Goal: Transaction & Acquisition: Obtain resource

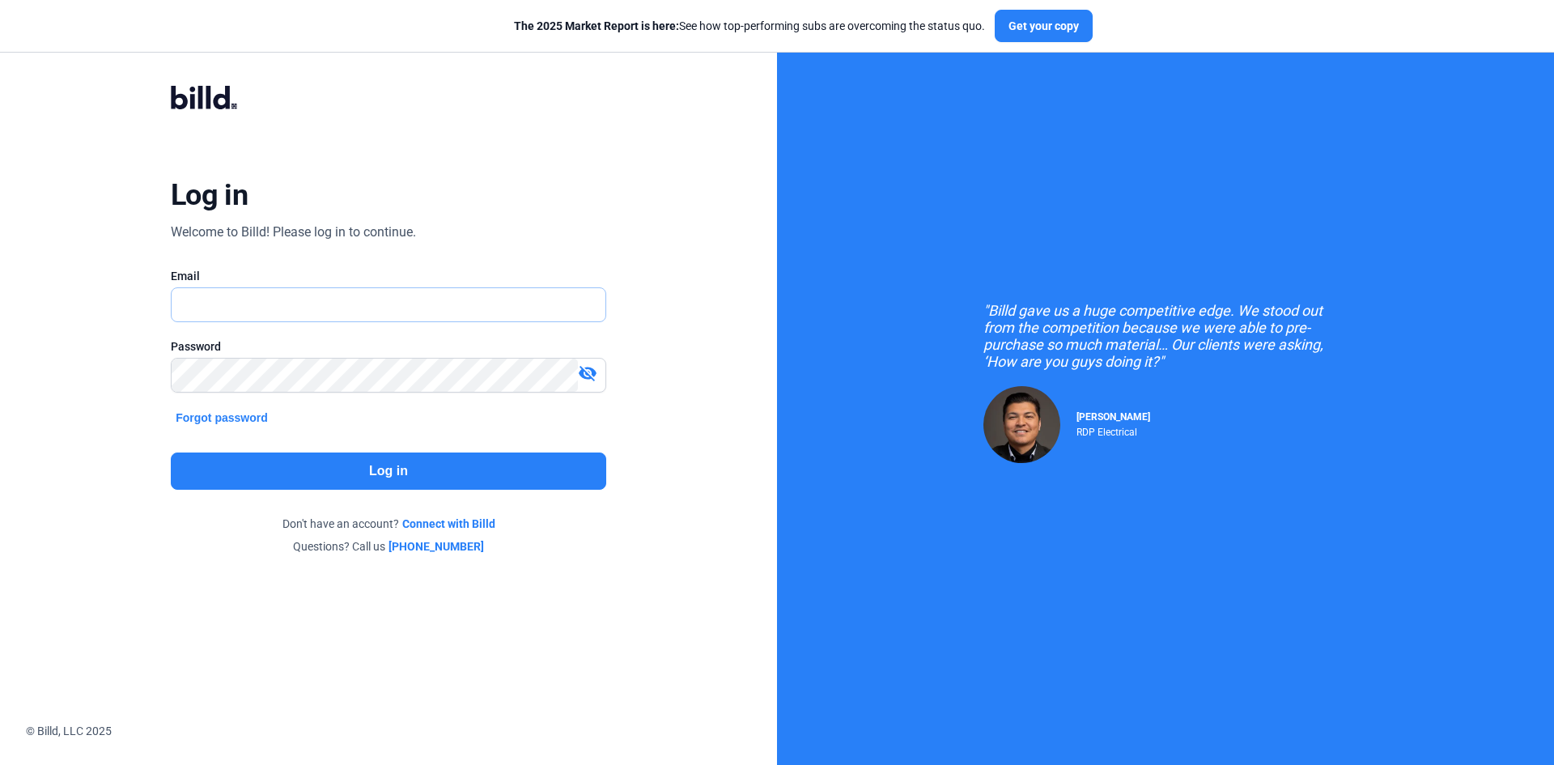
click at [202, 313] on input "text" at bounding box center [389, 304] width 434 height 33
type input "accounting@tcbpainters.com"
click at [385, 478] on button "Log in" at bounding box center [389, 471] width 436 height 37
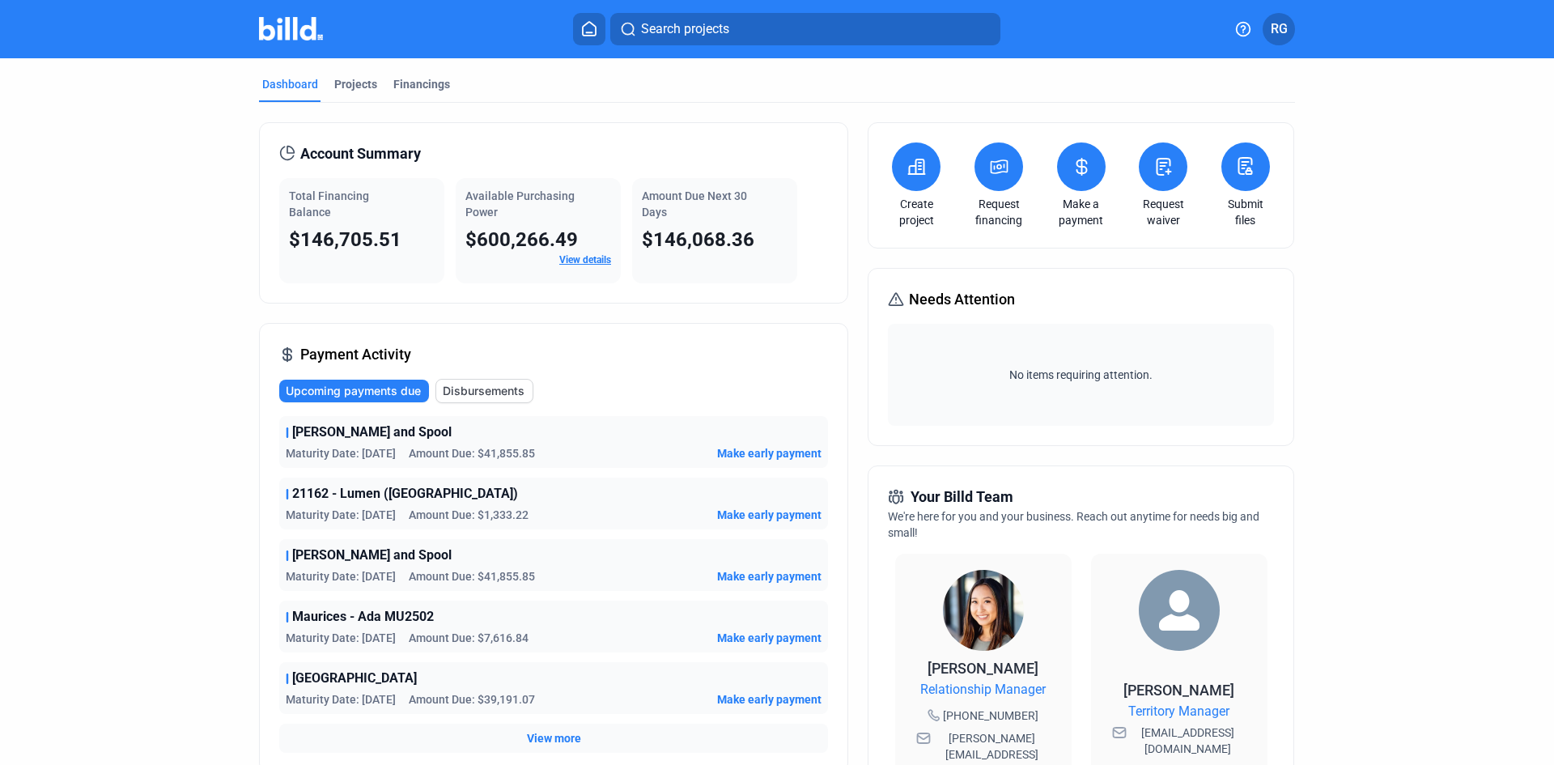
click at [1000, 176] on request-financing-icon at bounding box center [998, 166] width 19 height 19
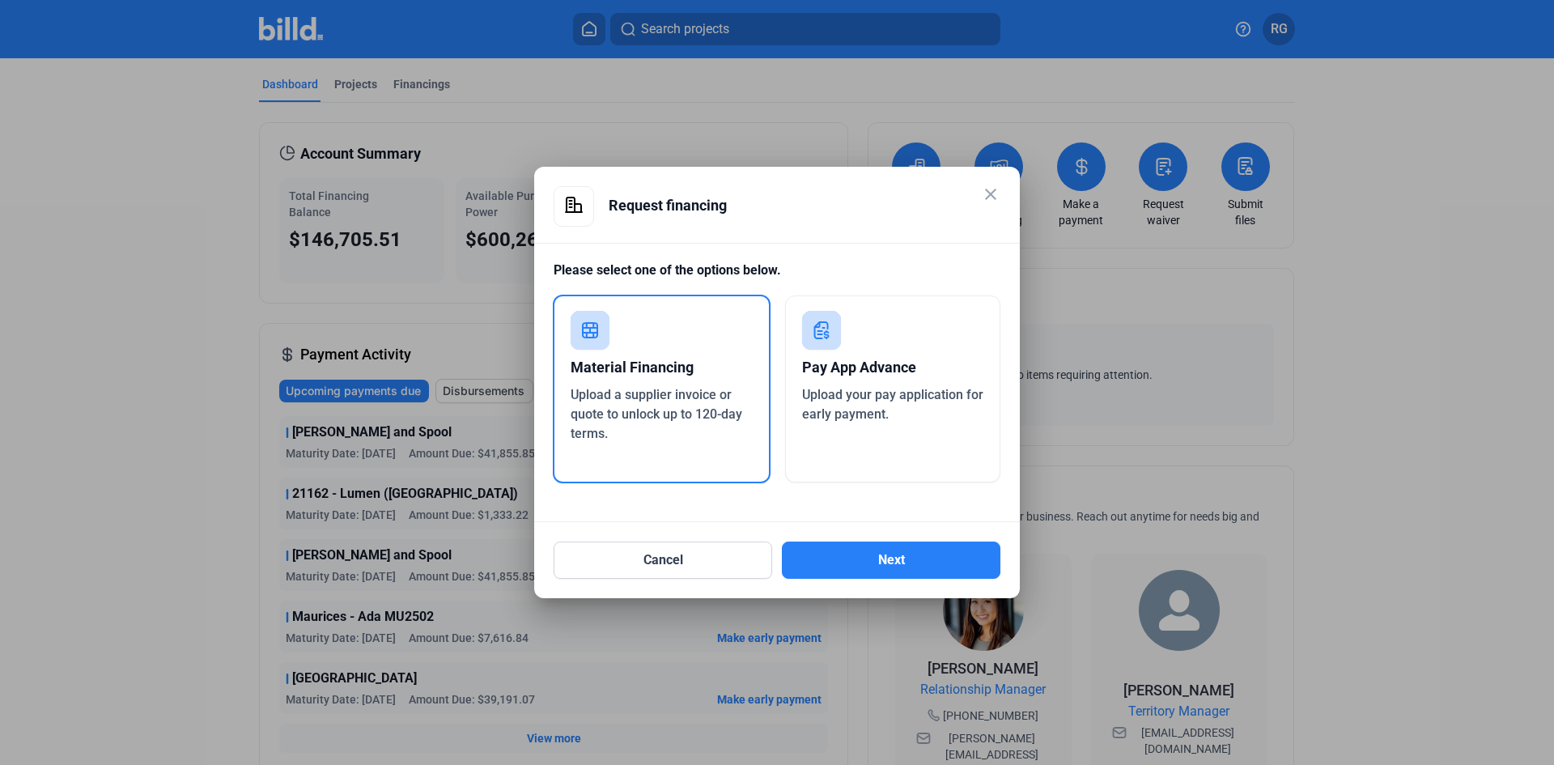
click at [877, 385] on div "Pay App Advance" at bounding box center [893, 368] width 182 height 36
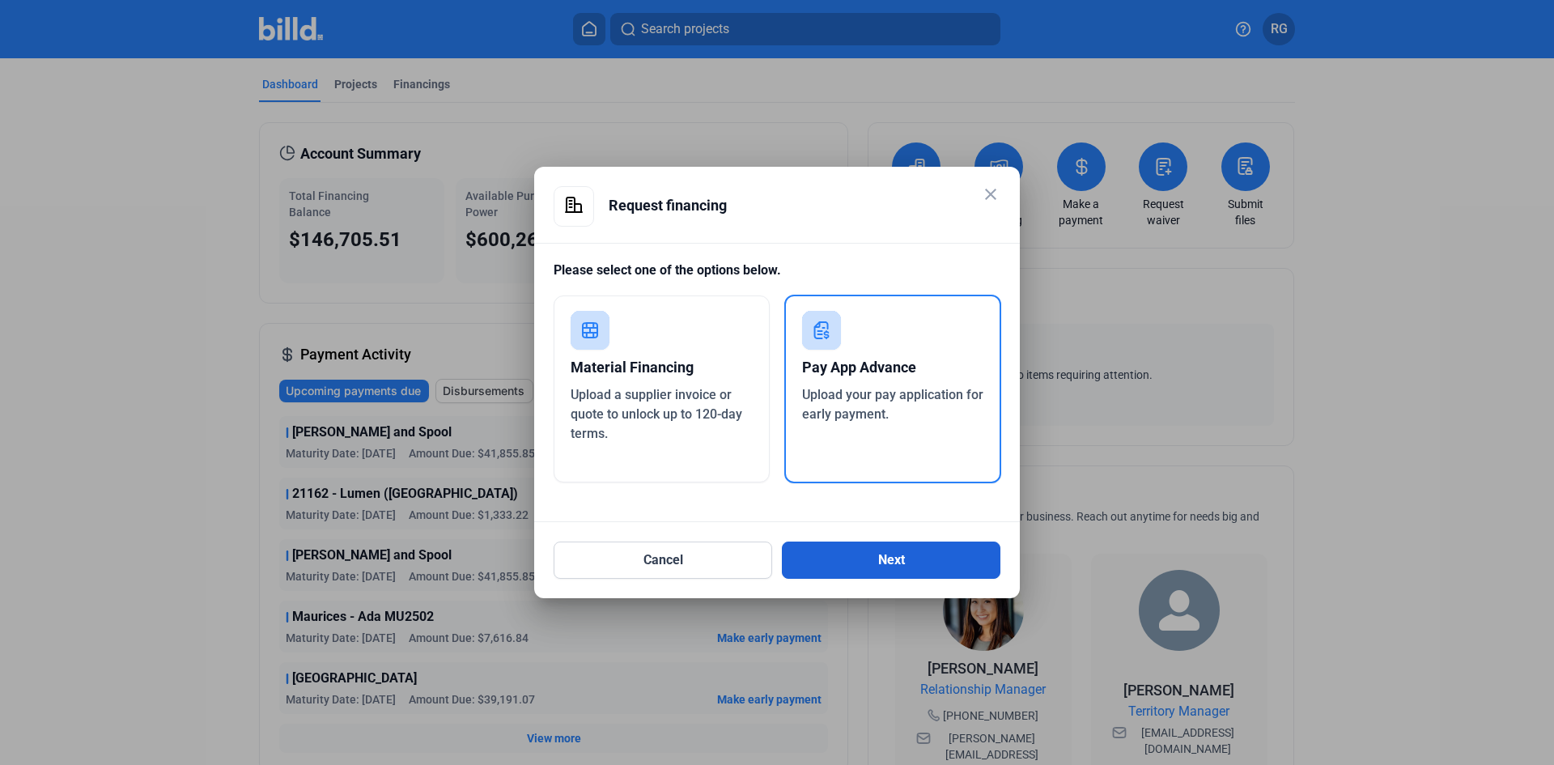
click at [875, 555] on button "Next" at bounding box center [891, 560] width 219 height 37
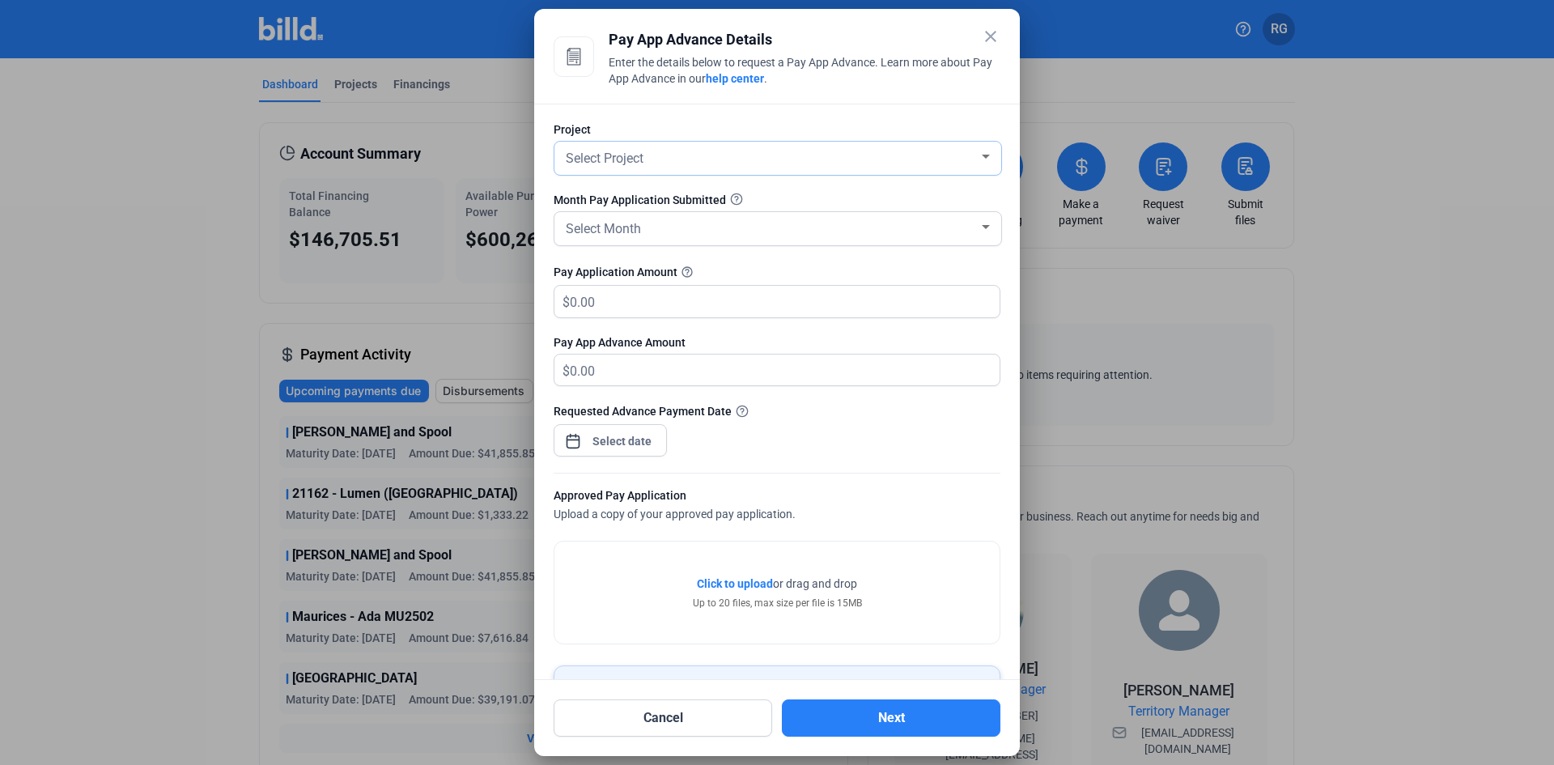
click at [979, 159] on div at bounding box center [986, 157] width 15 height 13
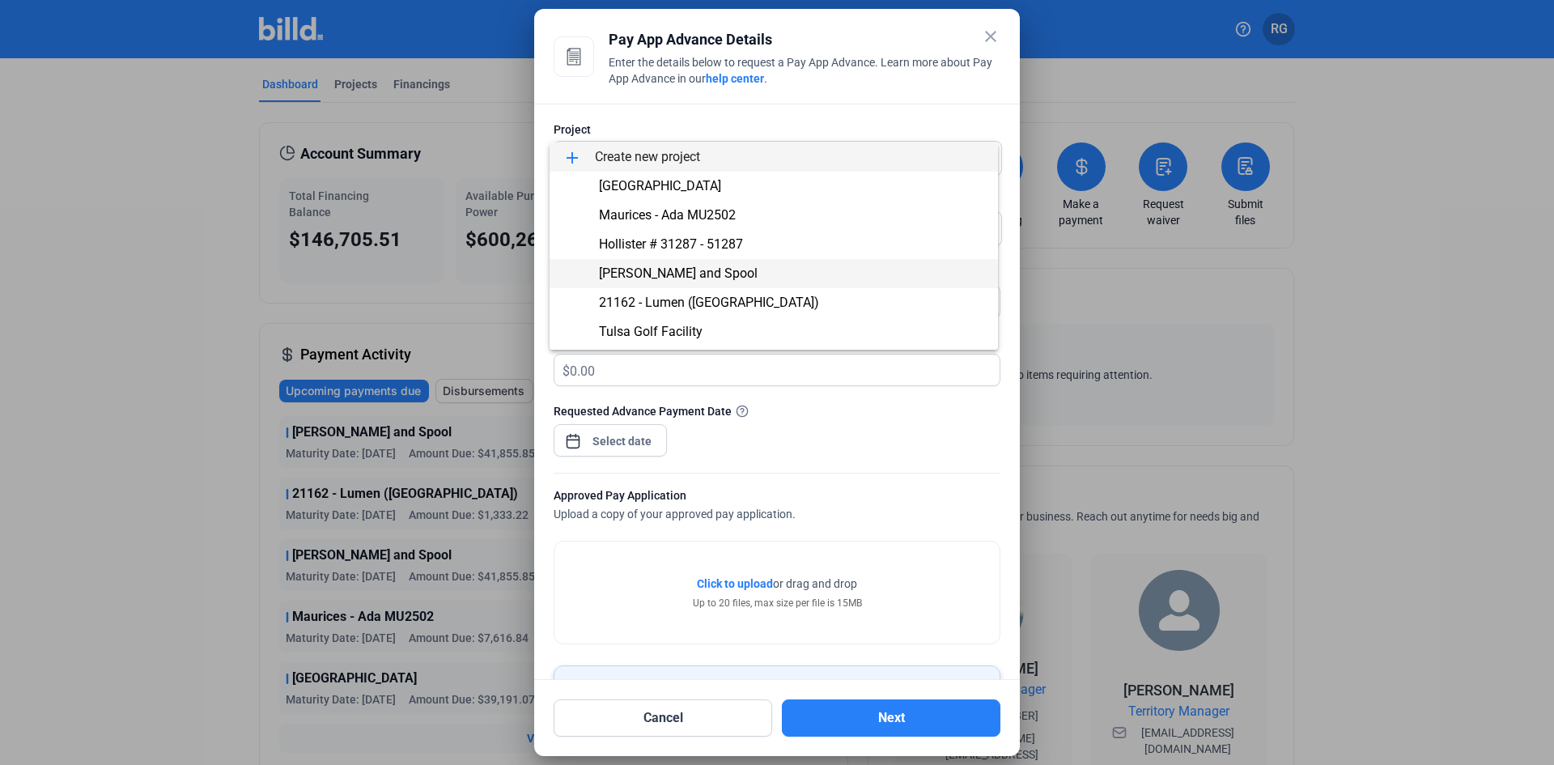
click at [673, 270] on span "[PERSON_NAME] and Spool" at bounding box center [678, 273] width 159 height 15
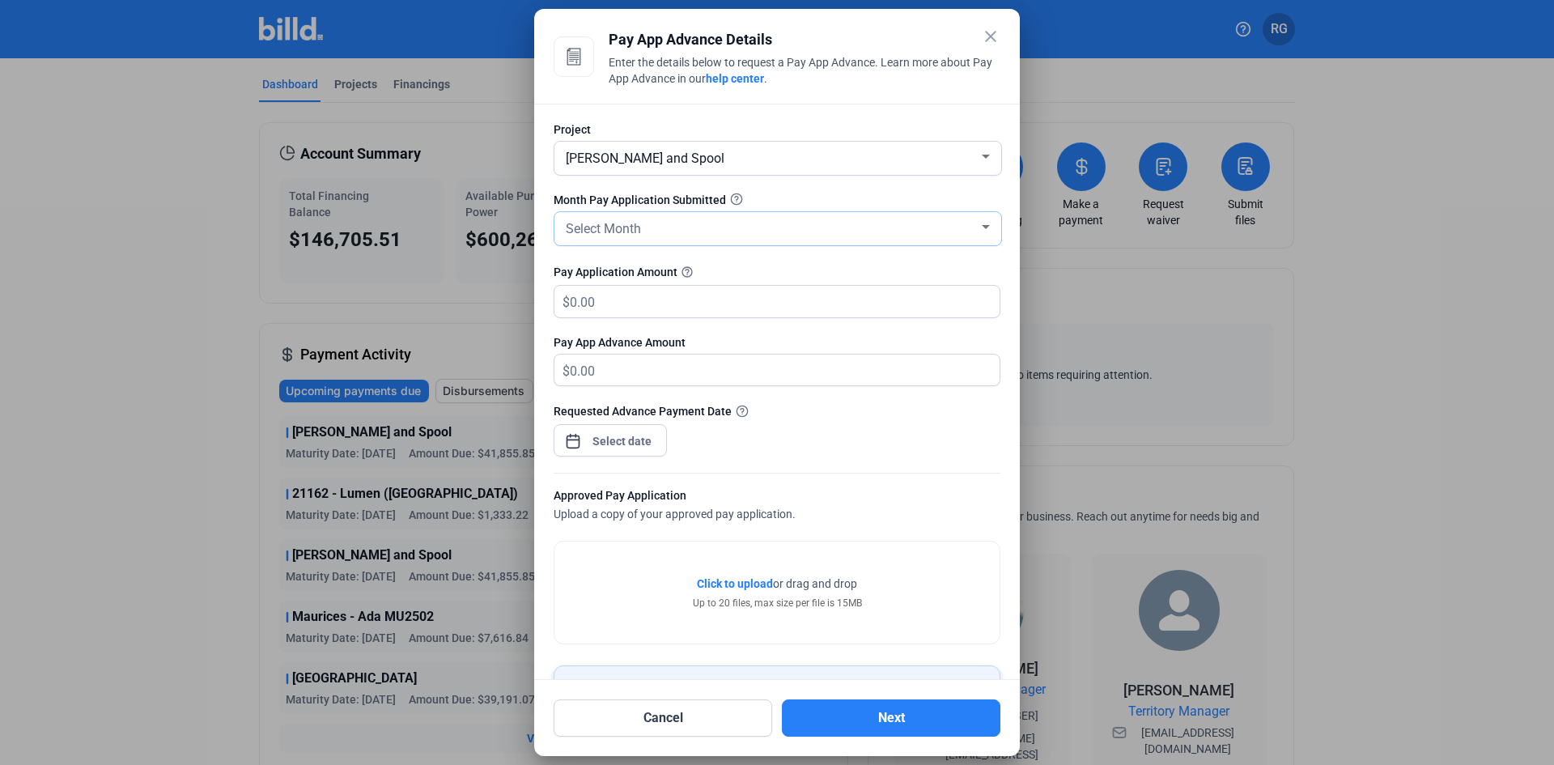
click at [693, 237] on div "Select Month" at bounding box center [771, 227] width 416 height 23
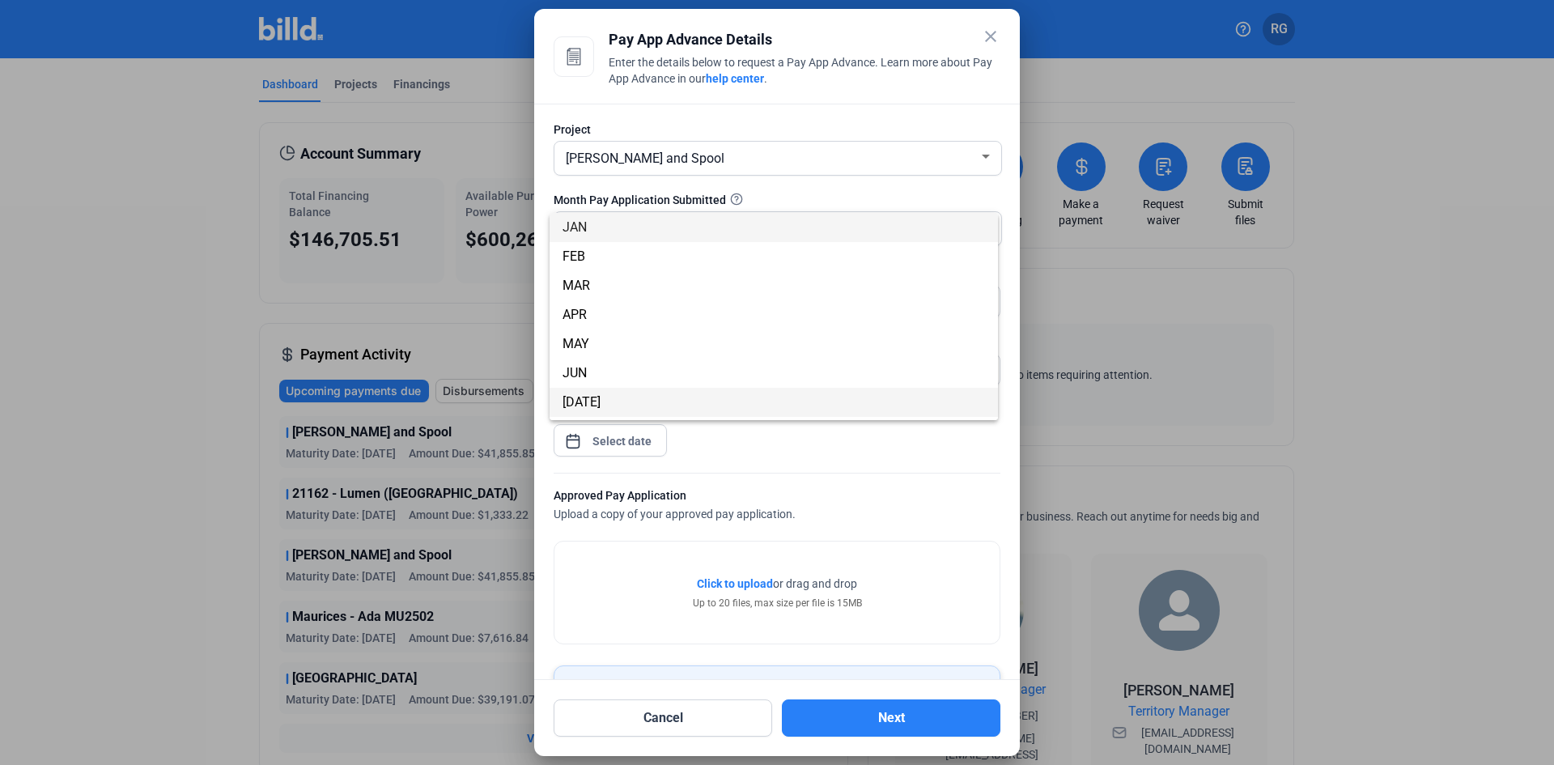
click at [576, 397] on span "[DATE]" at bounding box center [582, 401] width 38 height 15
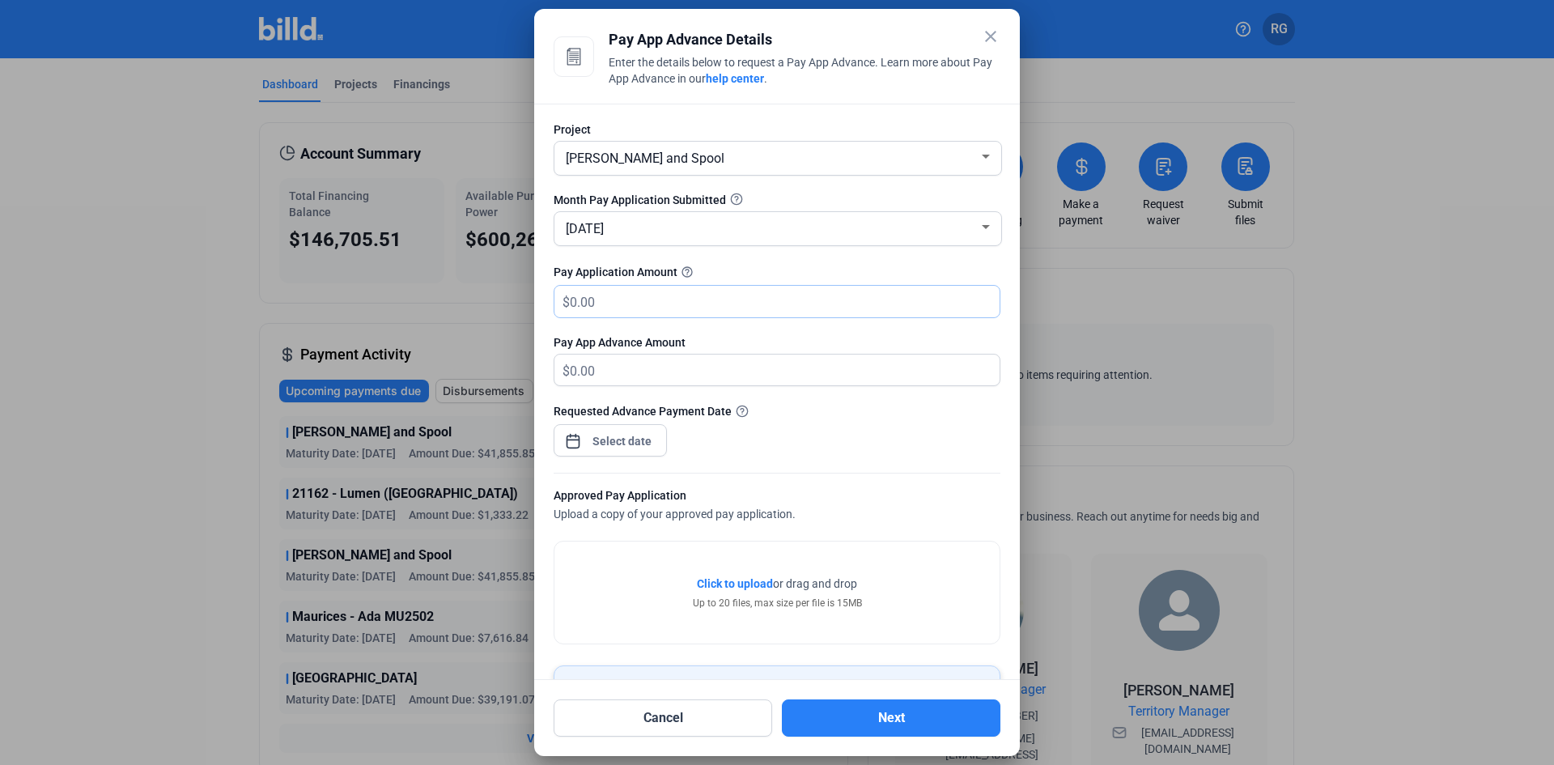
click at [627, 304] on input "text" at bounding box center [785, 302] width 430 height 32
click at [684, 305] on input "text" at bounding box center [775, 302] width 411 height 32
type input "0.00"
type input "6"
type input "6.00"
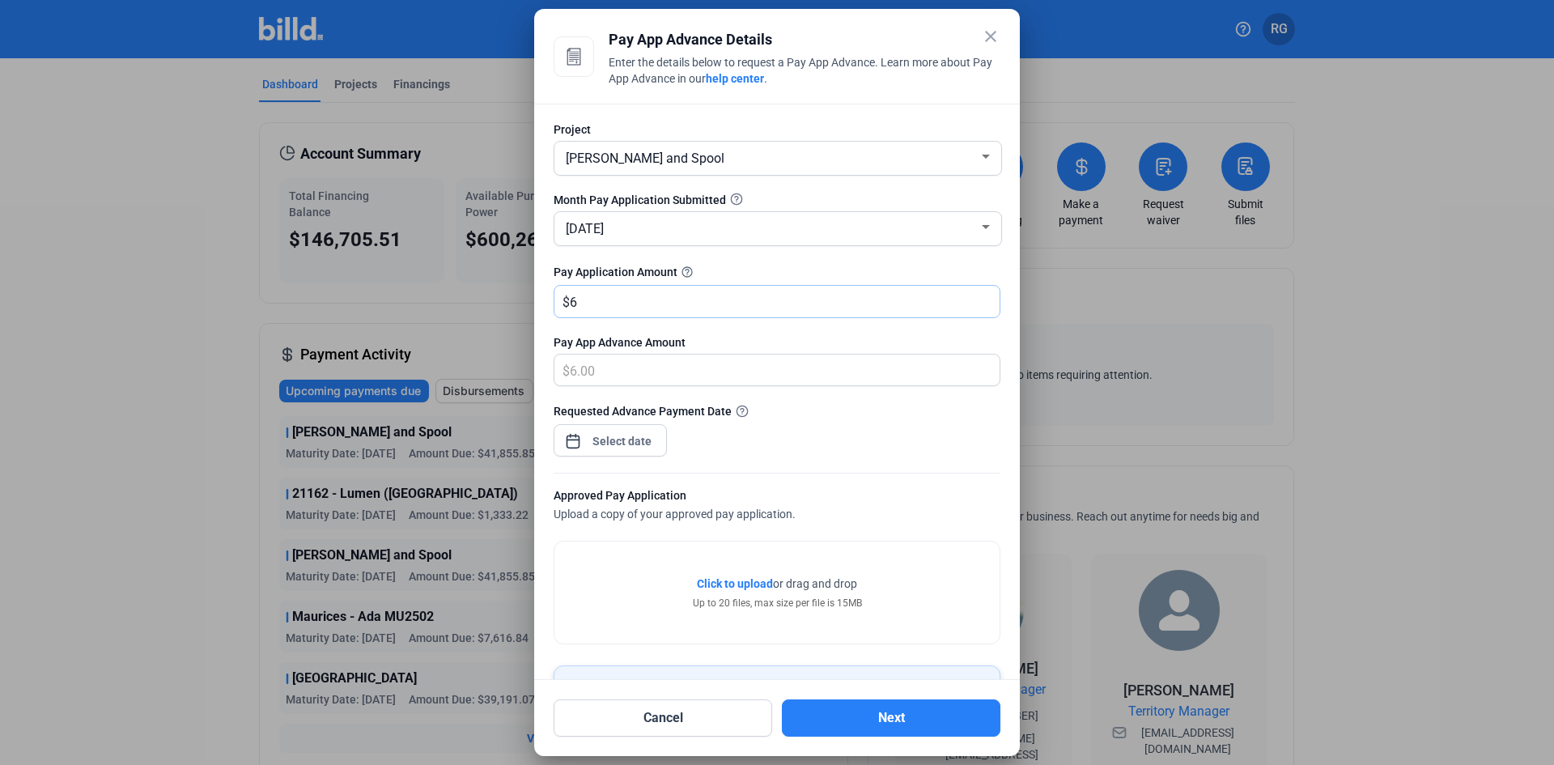
type input "66"
type input "66.00"
type input "664"
type input "664.00"
type input "6642"
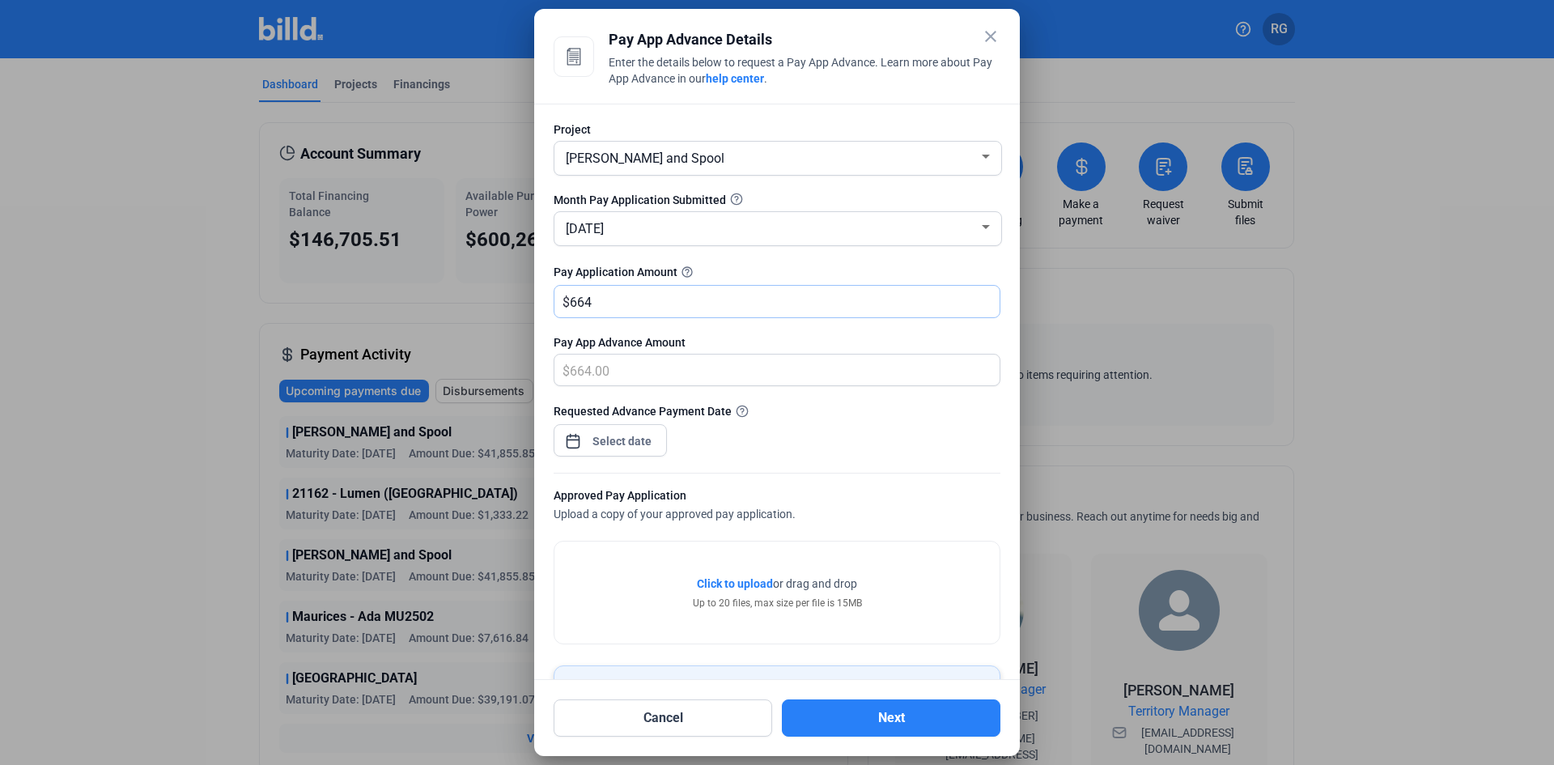
type input "6,642.00"
type input "6,6422"
type input "66,422.00"
type input "66,422.8"
type input "66,422.80"
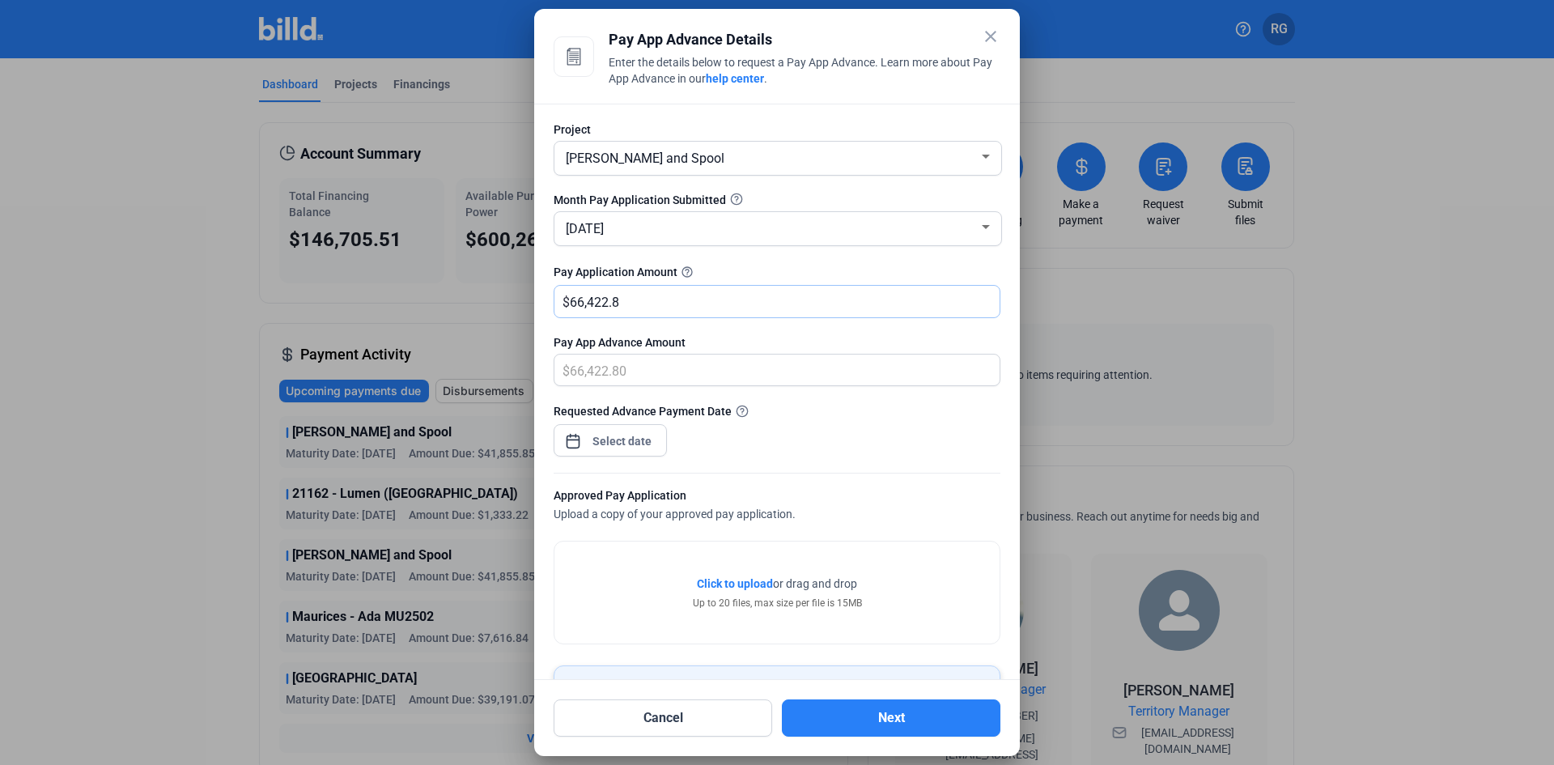
type input "66,422.88"
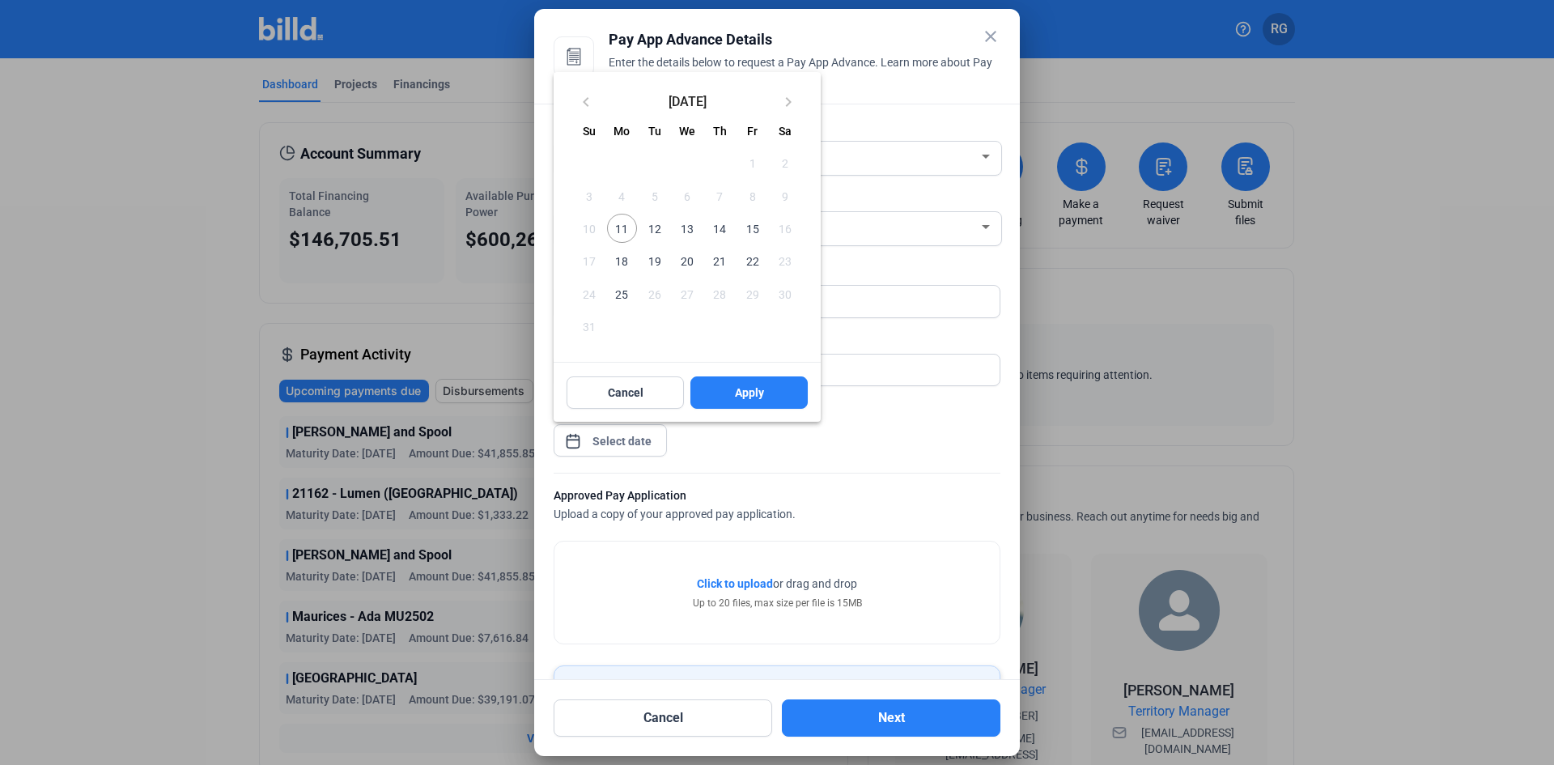
click at [882, 431] on div at bounding box center [777, 382] width 1554 height 765
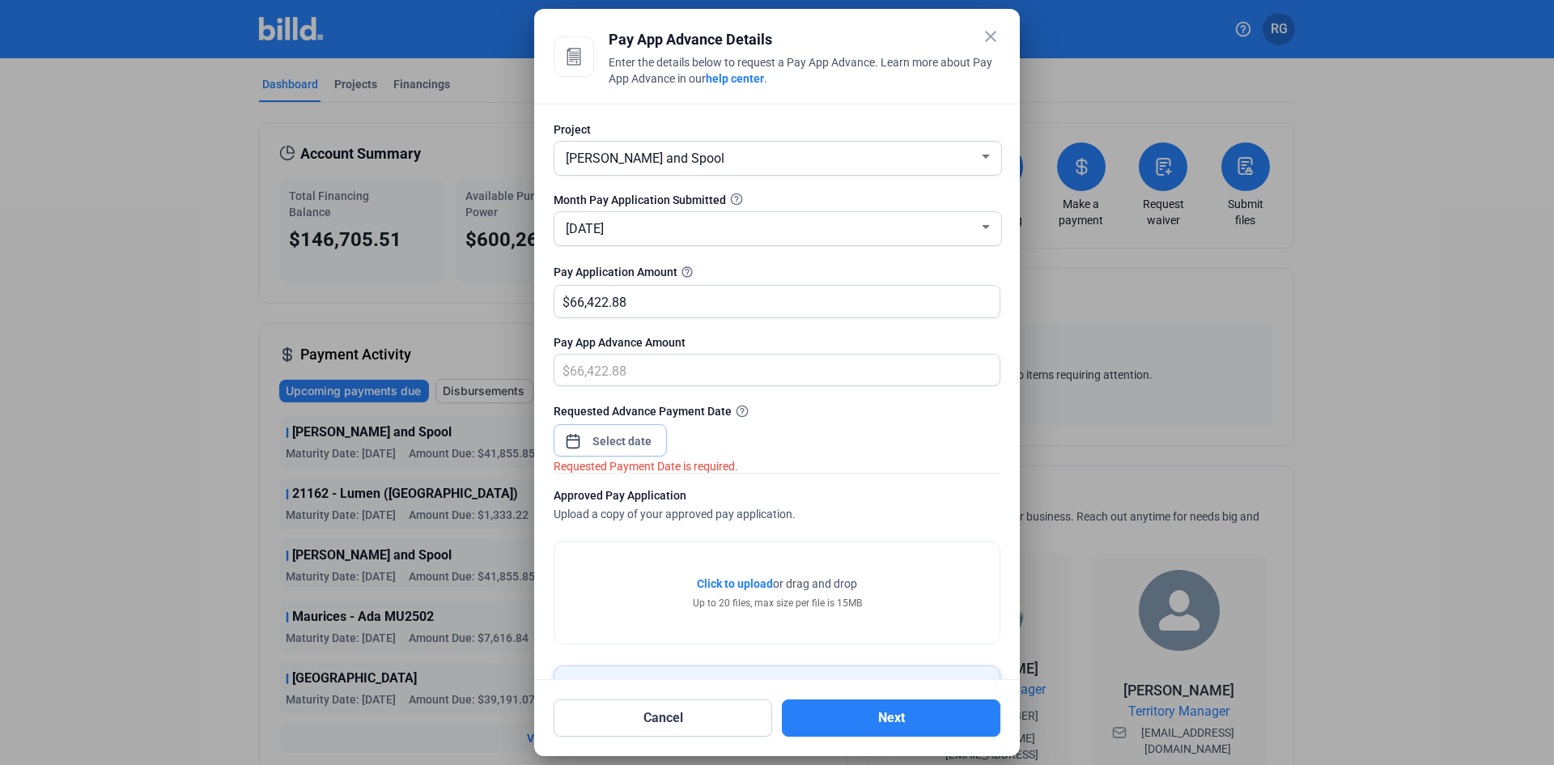
click at [635, 444] on input at bounding box center [623, 440] width 70 height 19
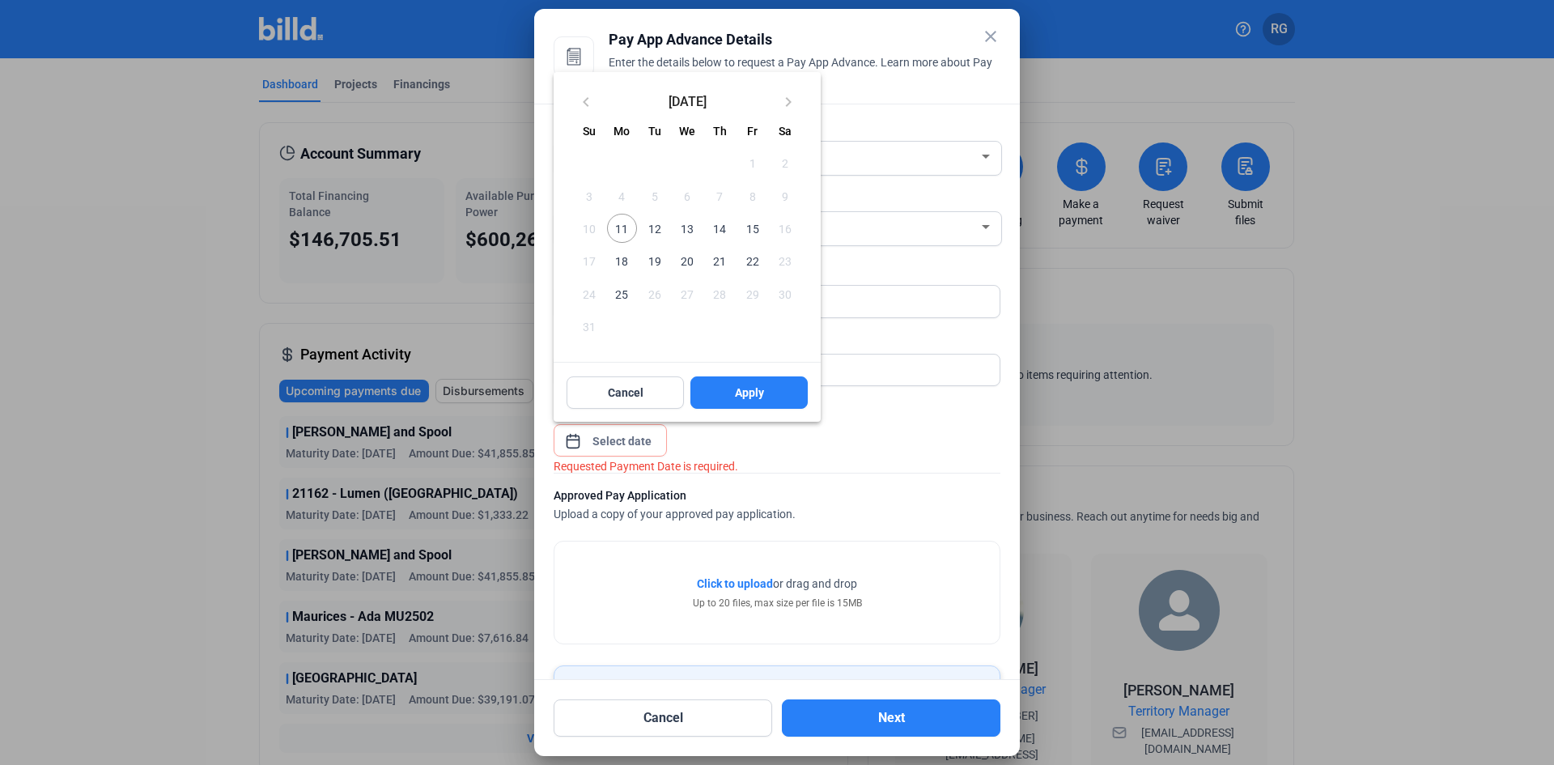
click at [617, 226] on span "11" at bounding box center [621, 228] width 29 height 29
click at [743, 394] on span "Apply" at bounding box center [749, 393] width 29 height 16
type input "[DATE]"
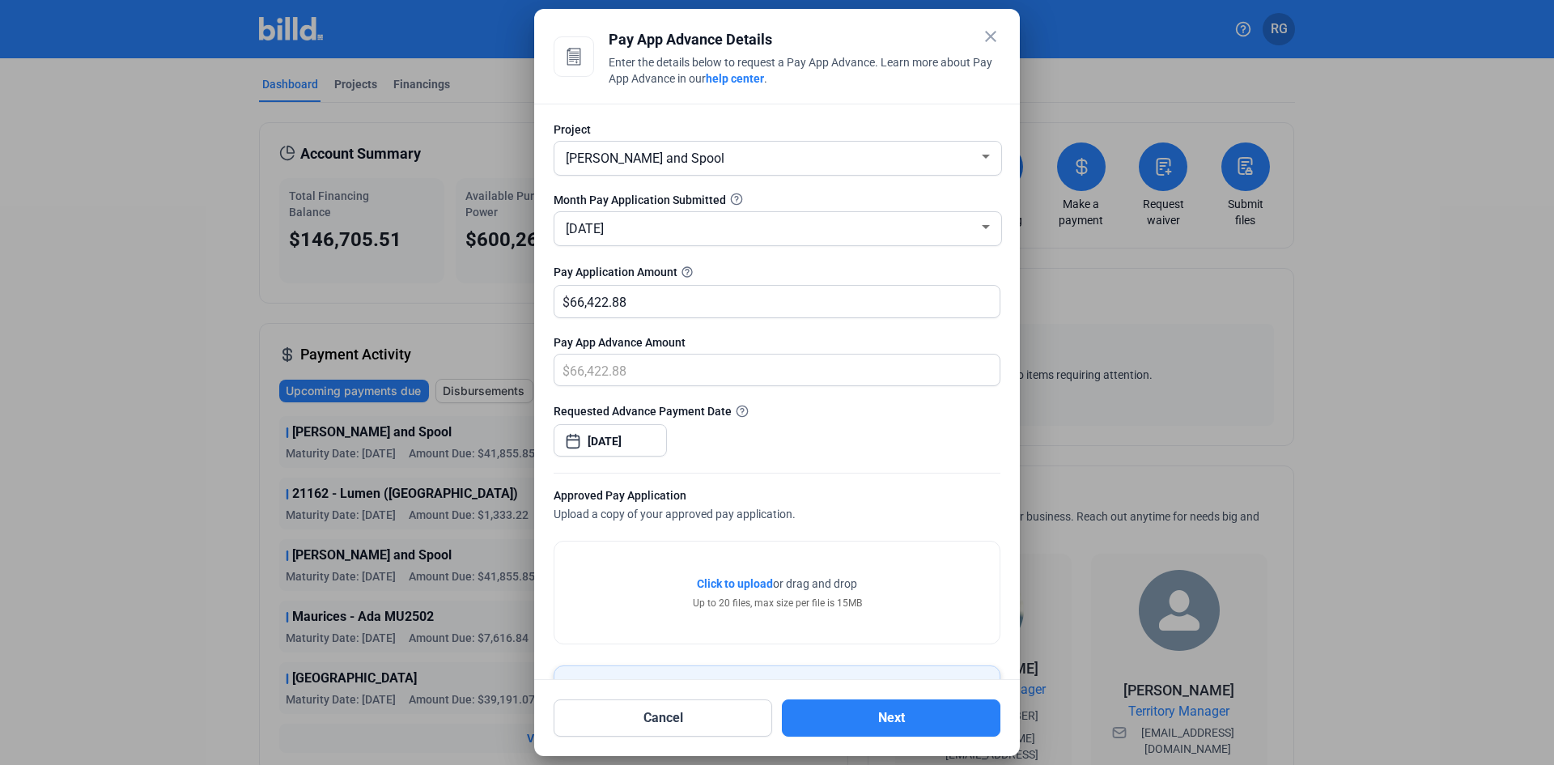
click at [733, 585] on span "Click to upload" at bounding box center [735, 583] width 76 height 13
click at [995, 44] on mat-icon "close" at bounding box center [990, 36] width 19 height 19
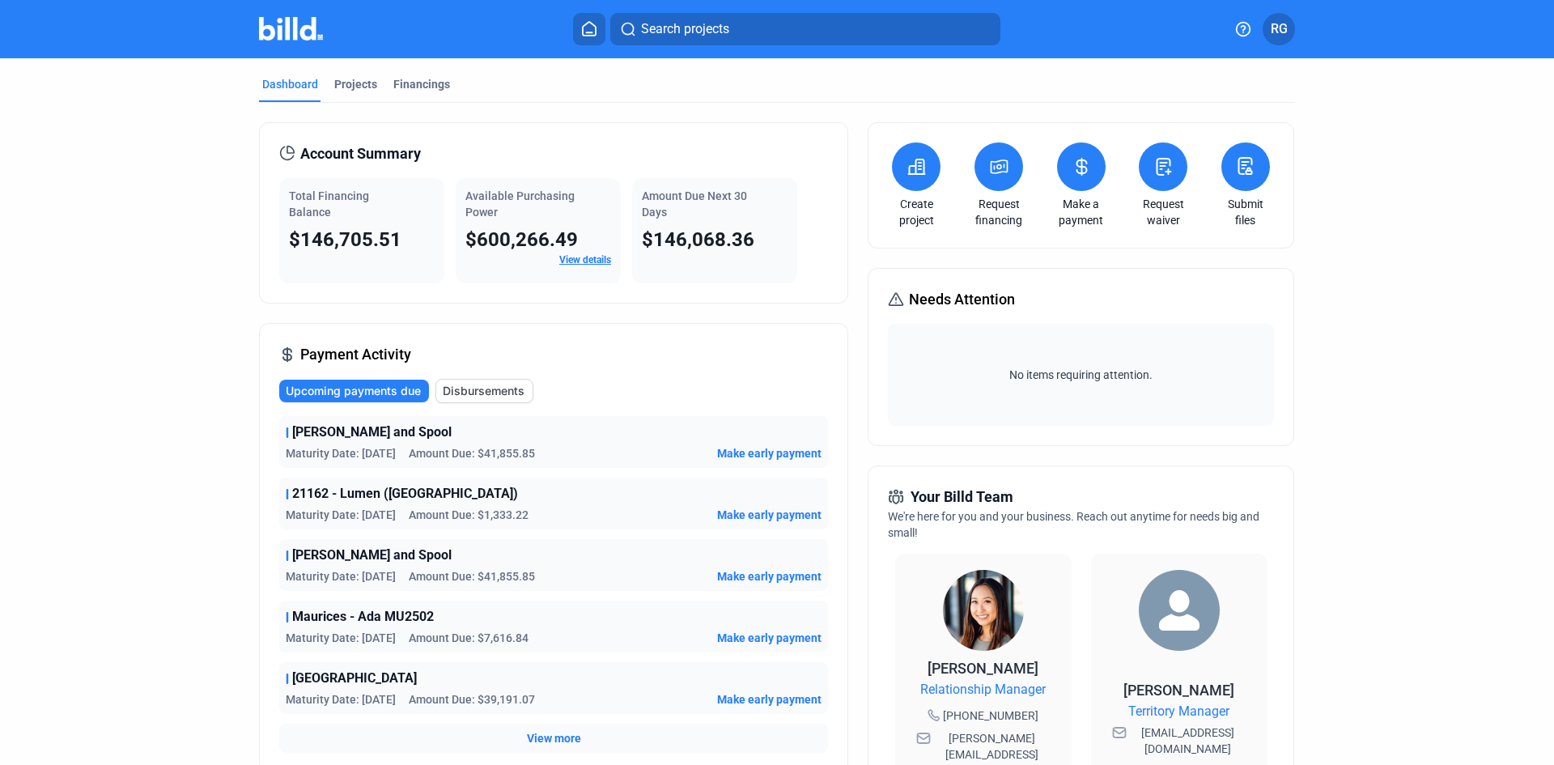
click at [1276, 33] on span "RG" at bounding box center [1279, 28] width 17 height 19
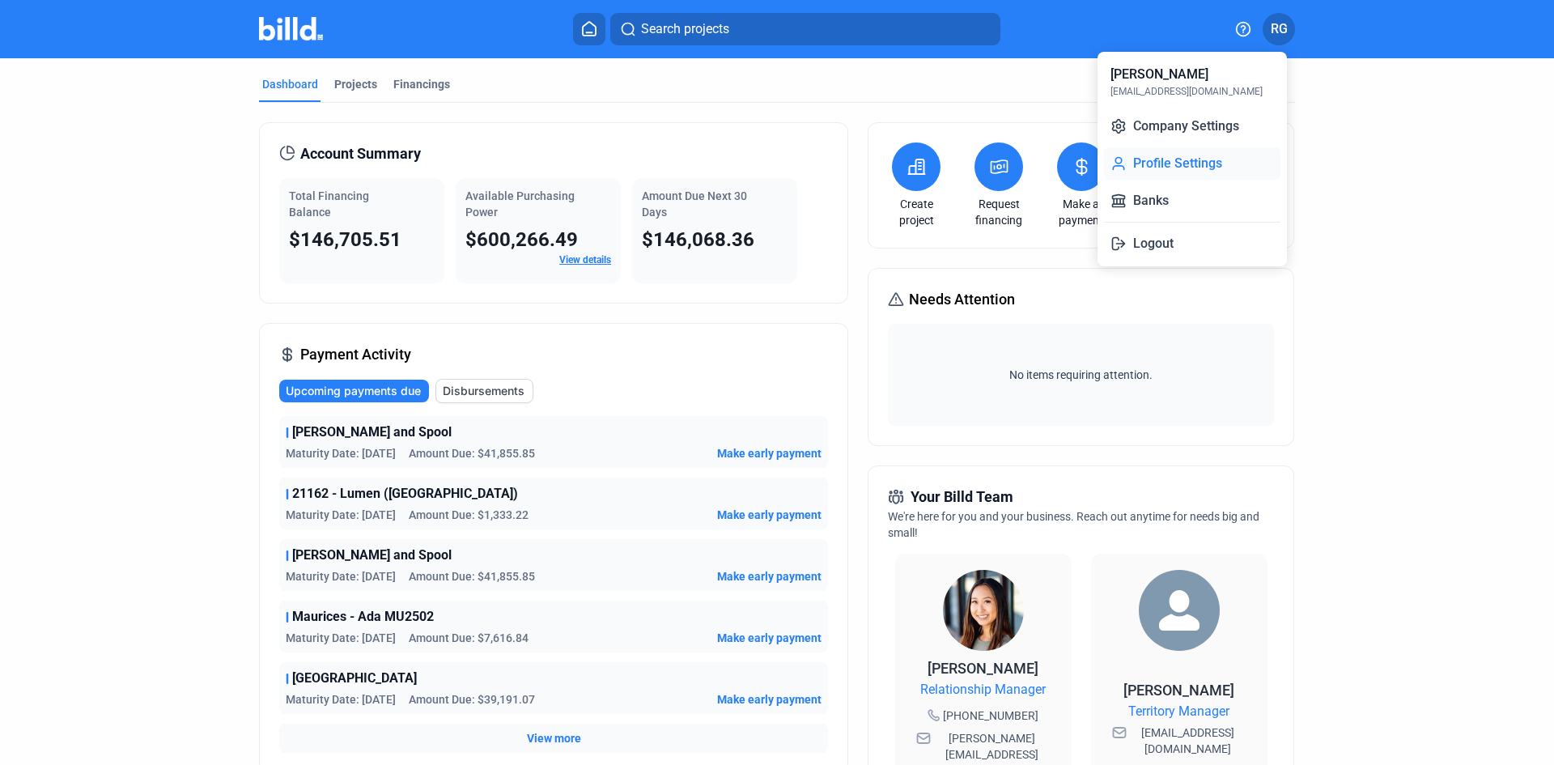
click at [1176, 159] on button "Profile Settings" at bounding box center [1192, 163] width 176 height 32
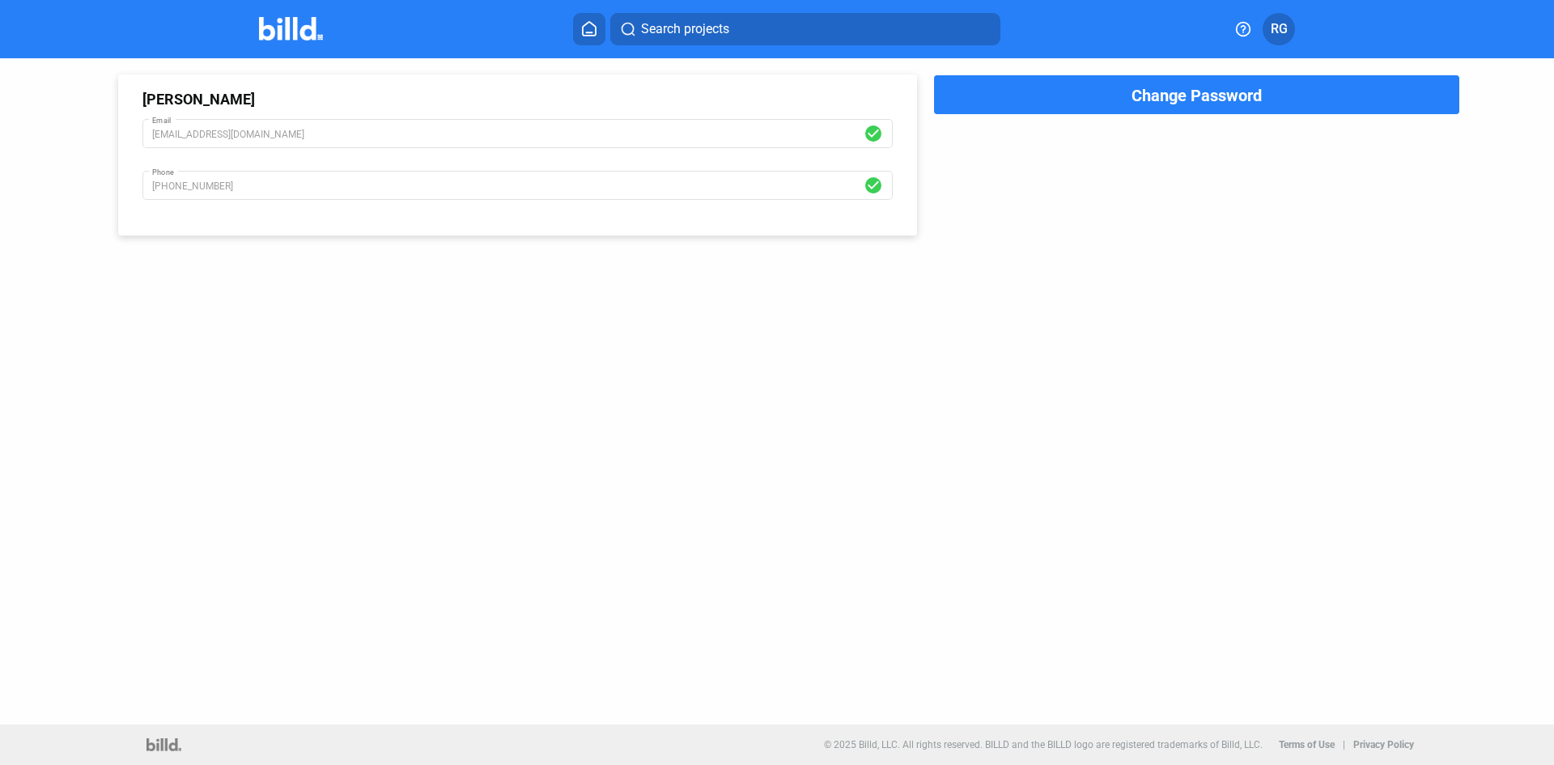
click at [1280, 28] on span "RG" at bounding box center [1279, 28] width 17 height 19
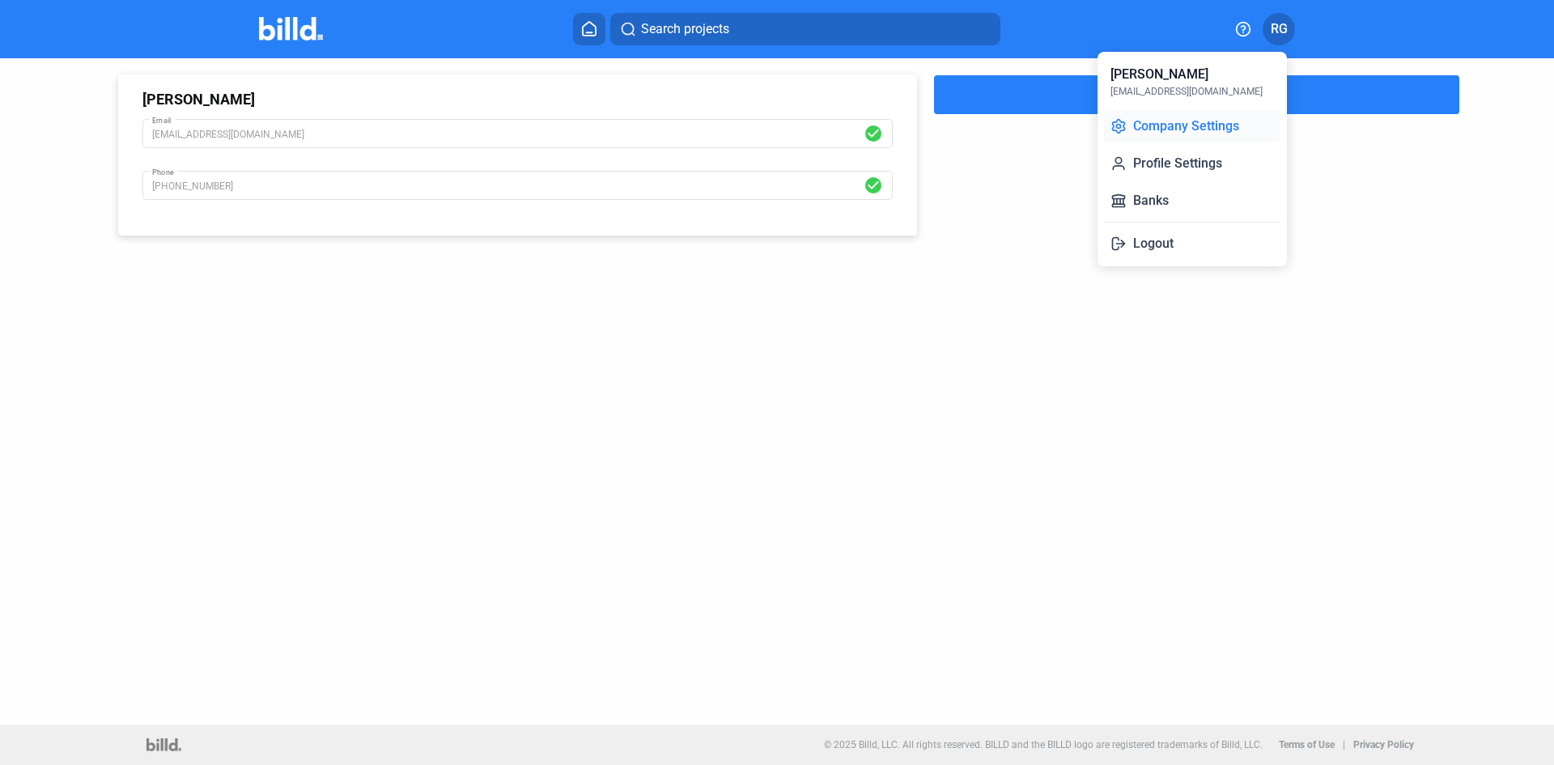
click at [1185, 125] on button "Company Settings" at bounding box center [1192, 126] width 176 height 32
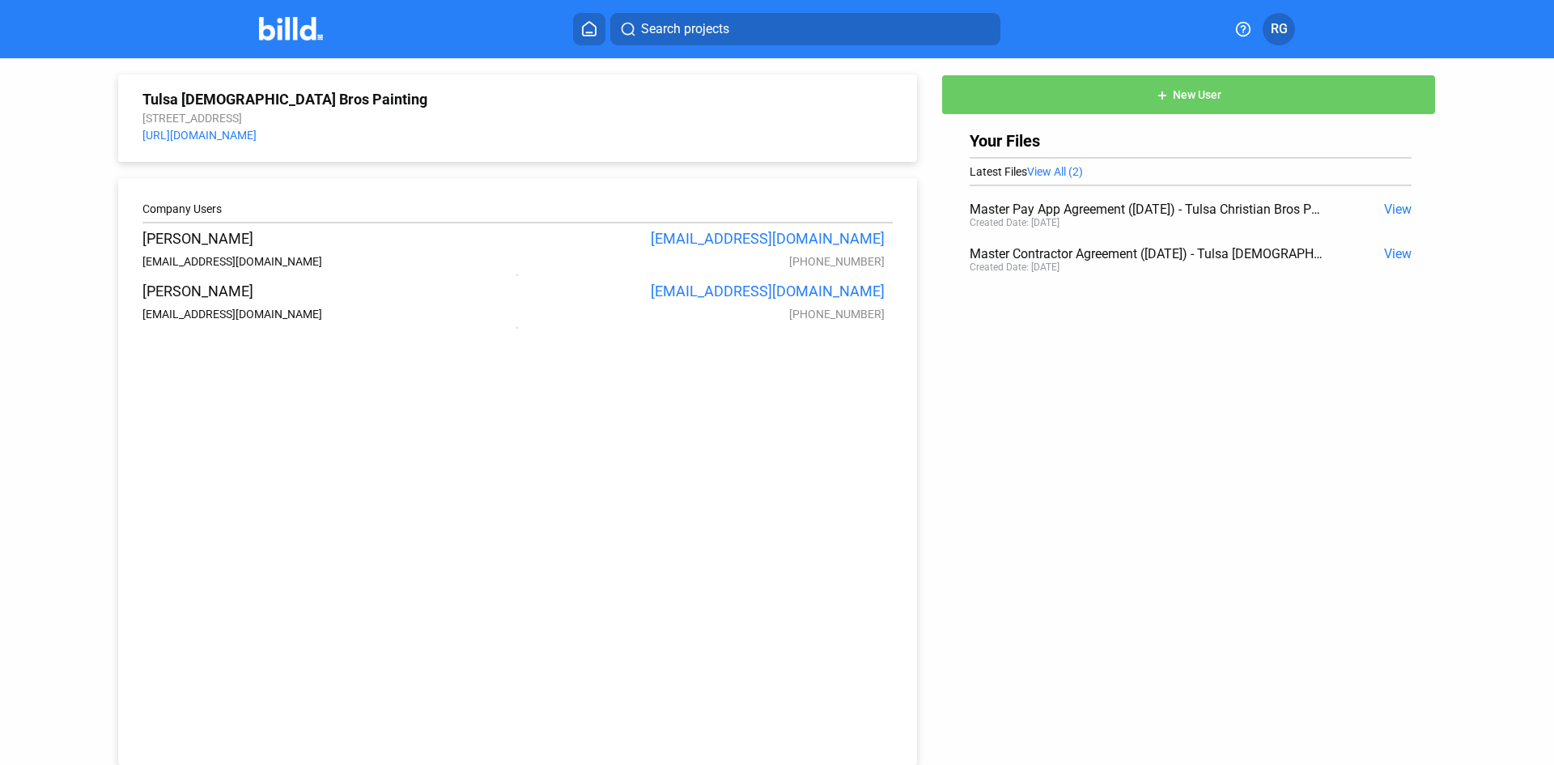
click at [1165, 96] on span "add New User" at bounding box center [1189, 93] width 66 height 13
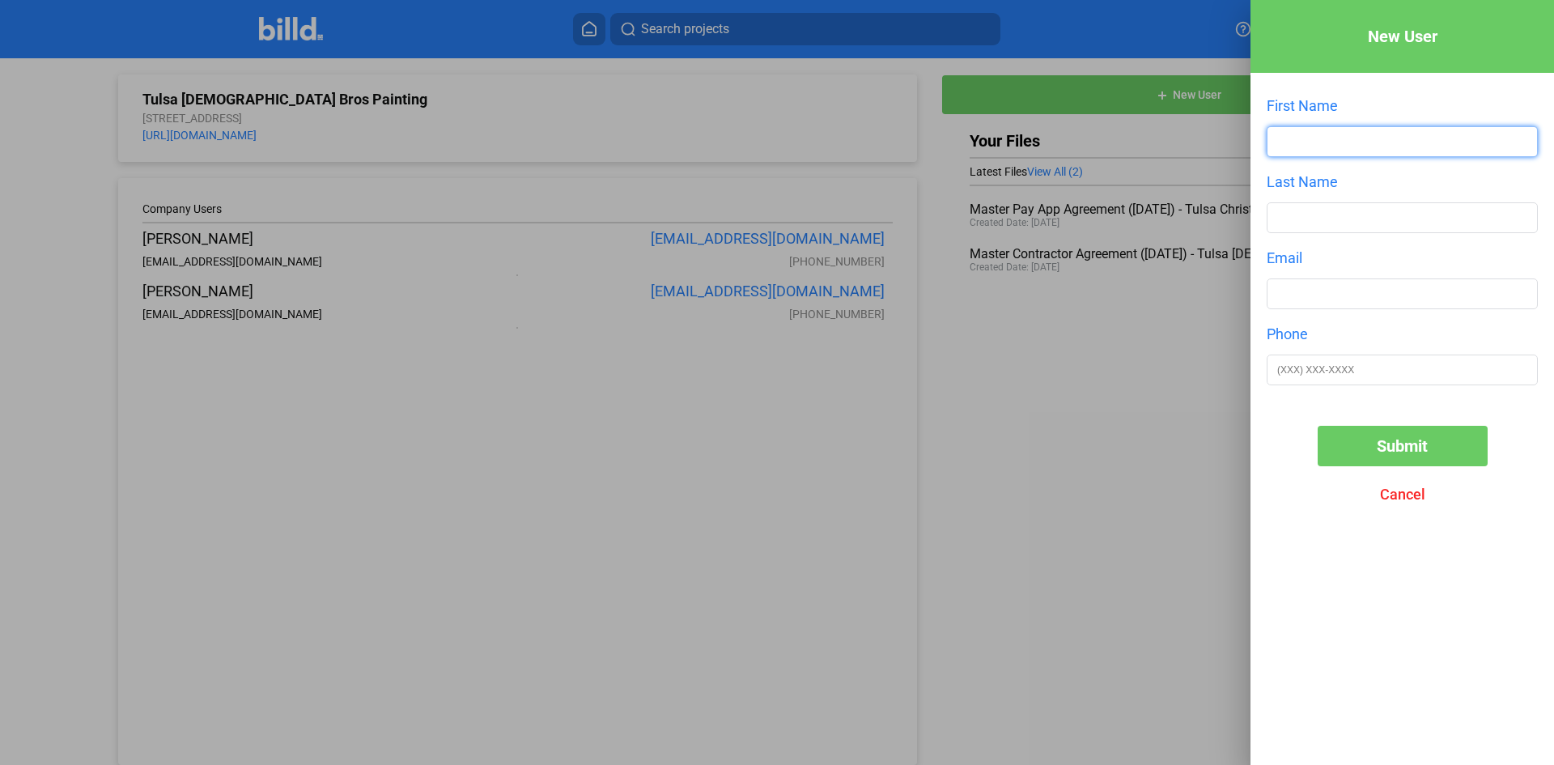
click at [1345, 145] on input "text" at bounding box center [1403, 141] width 270 height 29
type input "[PERSON_NAME]"
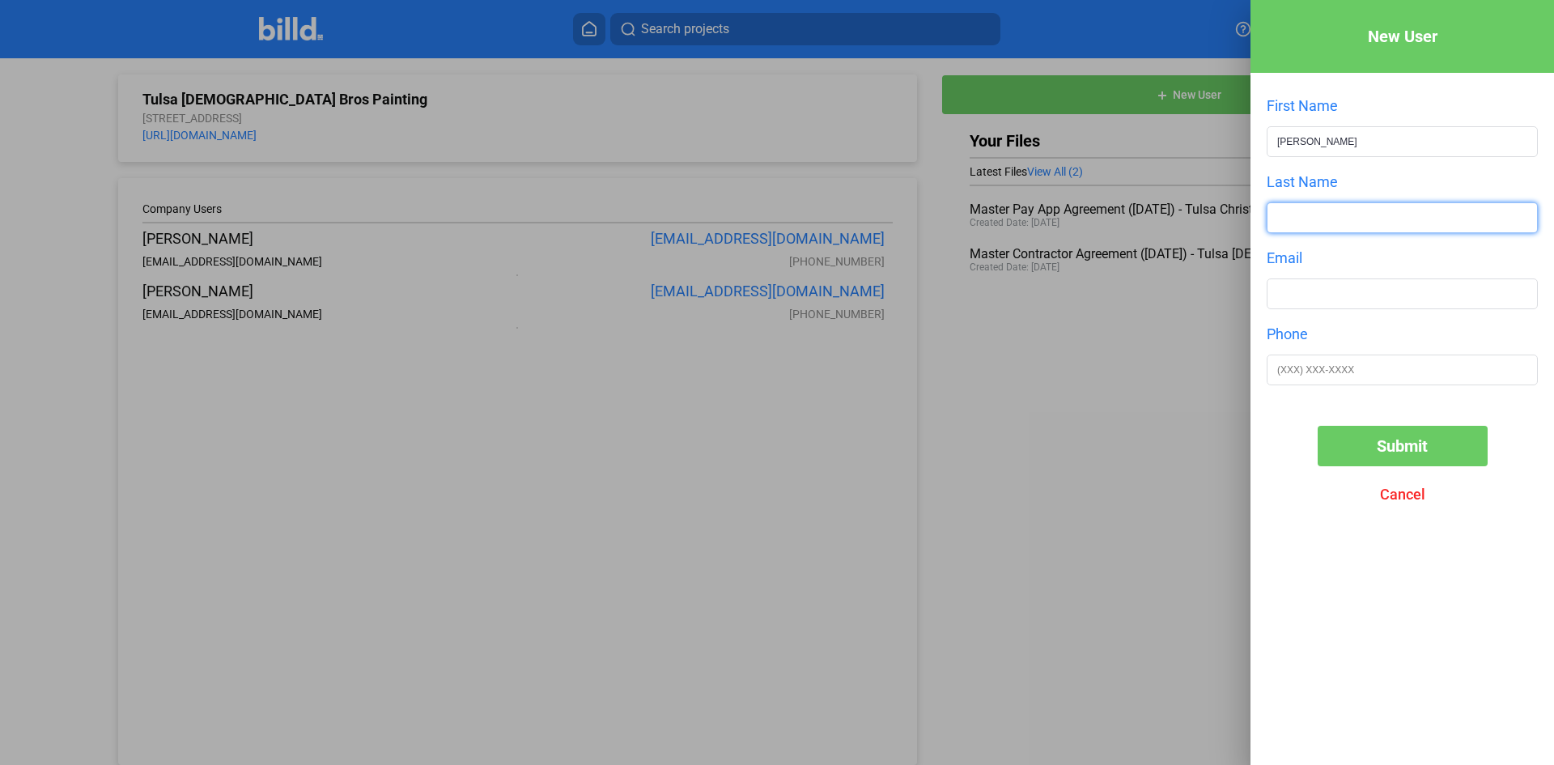
click at [1324, 212] on input "text" at bounding box center [1403, 217] width 270 height 29
type input "Whiteley"
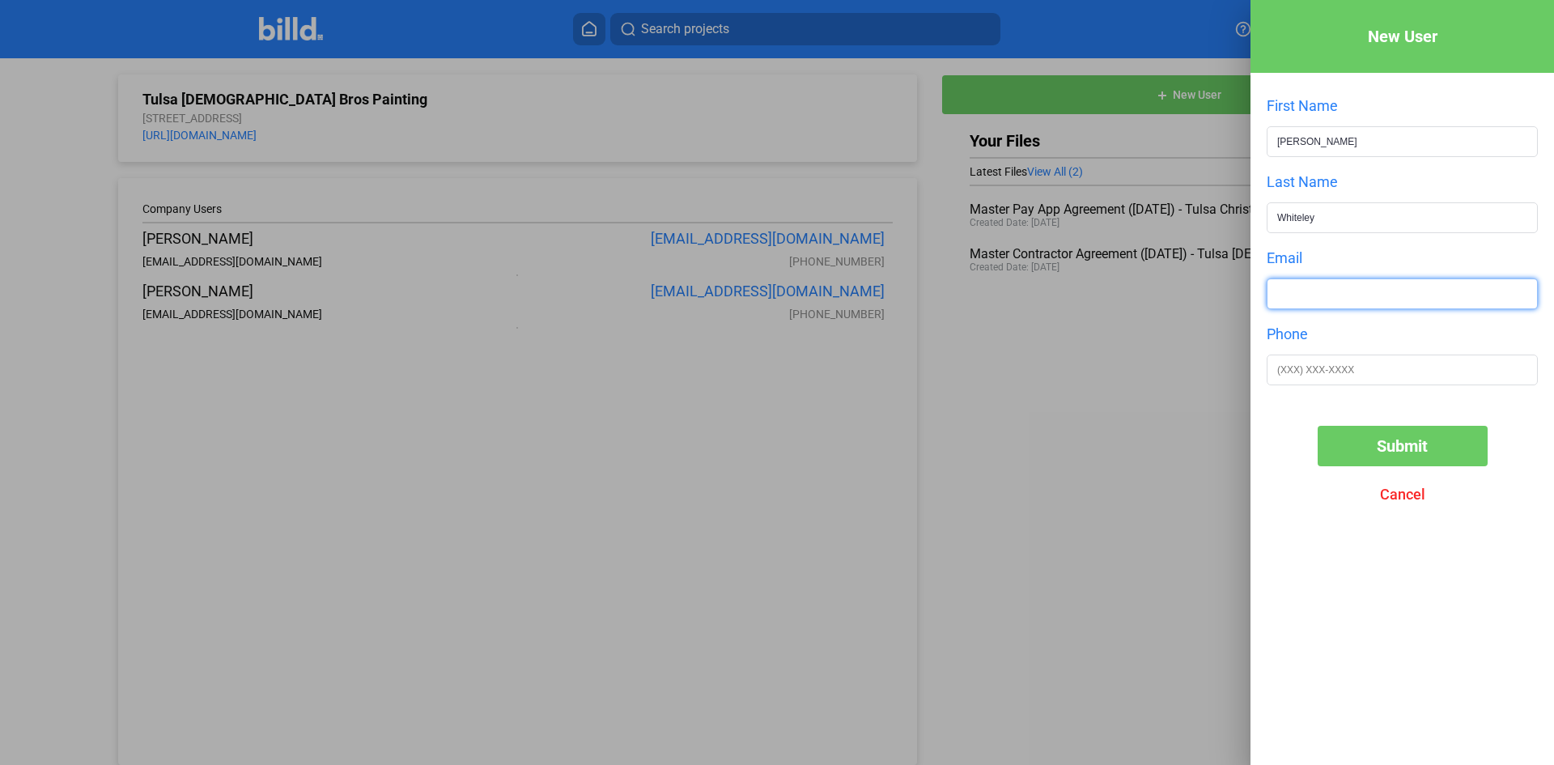
click at [1338, 291] on input "text" at bounding box center [1403, 293] width 270 height 29
type input "[PERSON_NAME][EMAIL_ADDRESS][DOMAIN_NAME]"
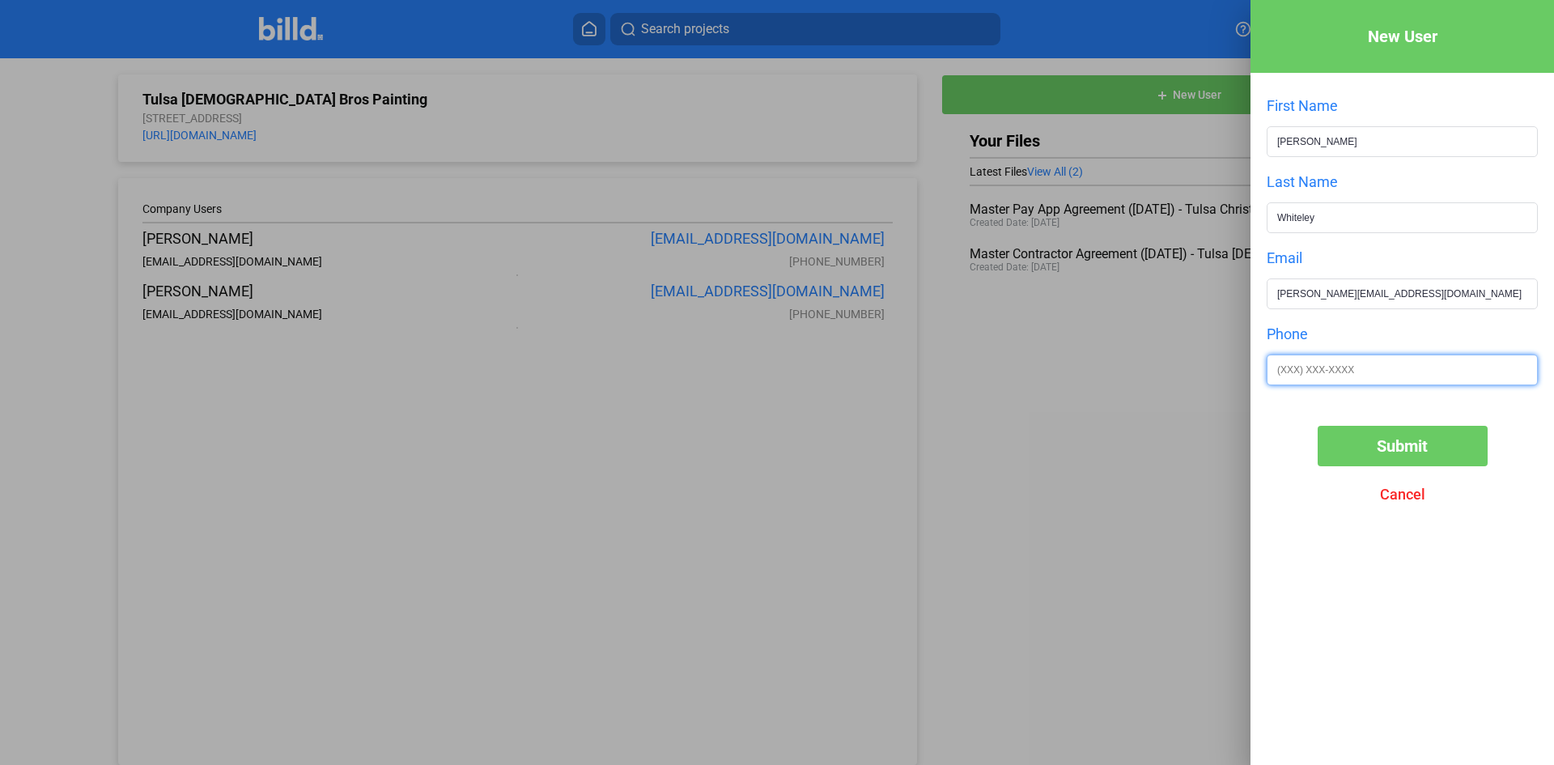
click at [1344, 364] on input "text" at bounding box center [1403, 369] width 270 height 29
type input "(918) 894-2782"
click at [1405, 446] on span "Submit" at bounding box center [1402, 445] width 51 height 19
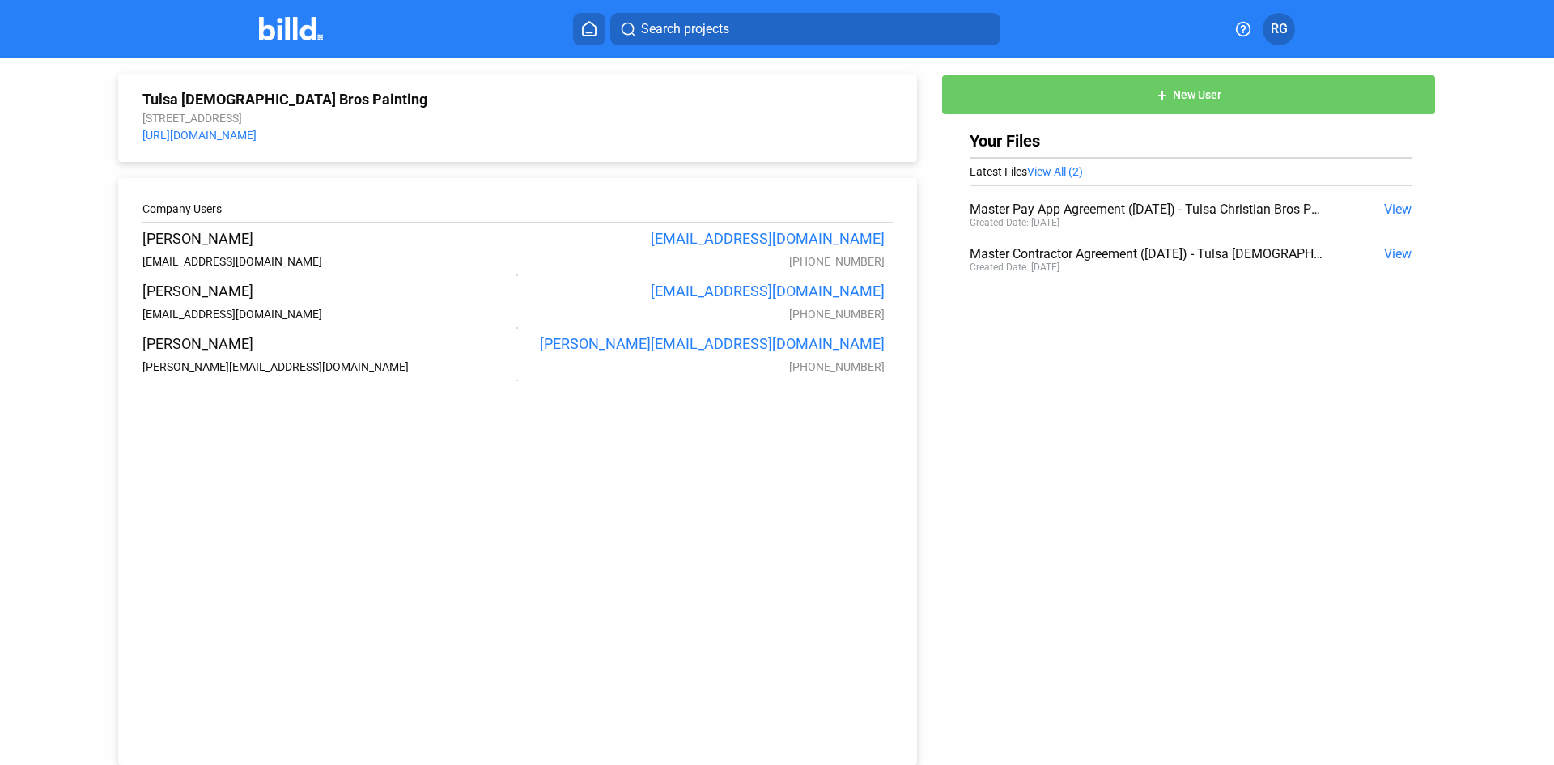
click at [1276, 32] on span "RG" at bounding box center [1279, 28] width 17 height 19
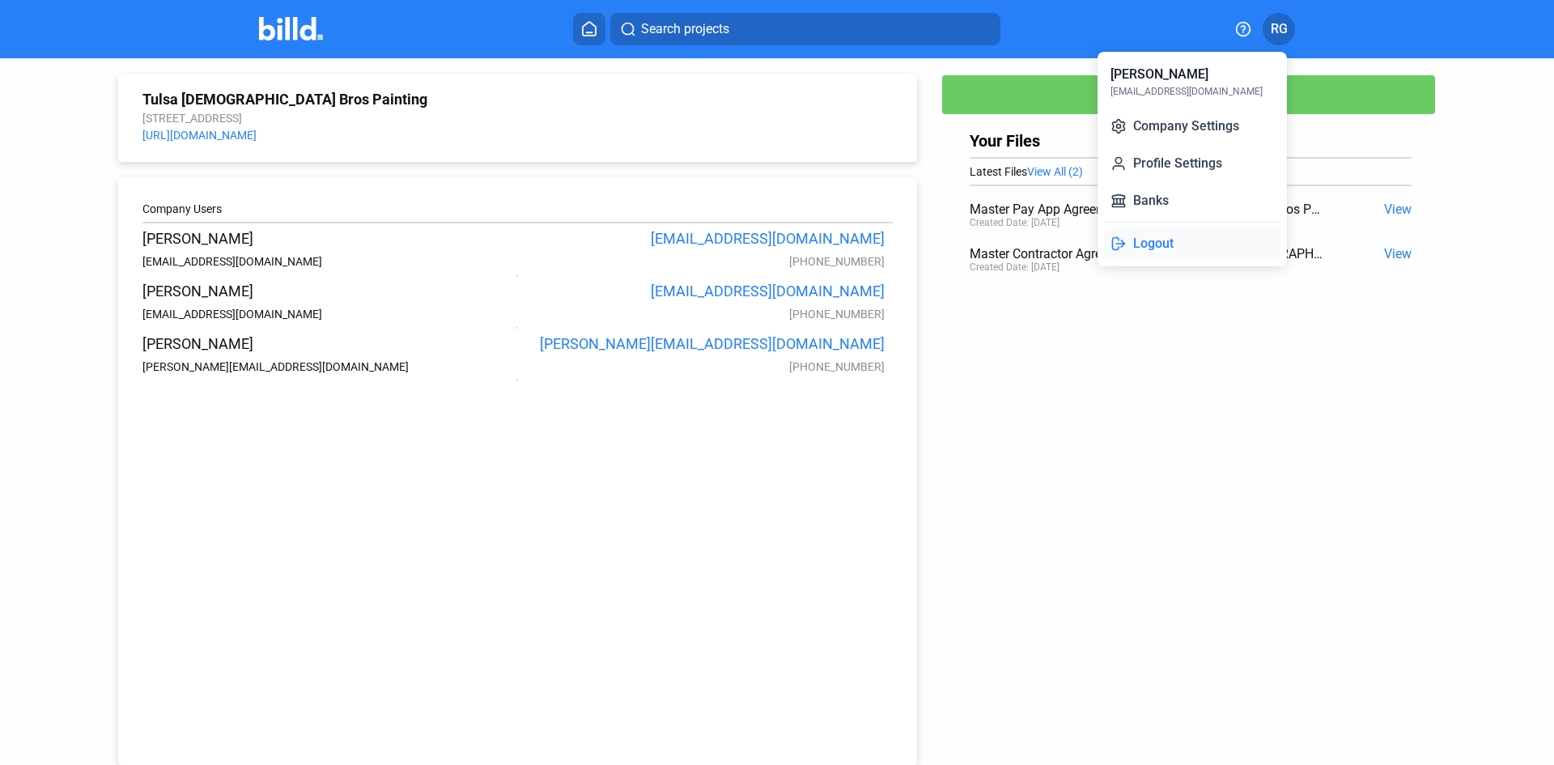
click at [1154, 240] on button "Logout" at bounding box center [1192, 243] width 176 height 32
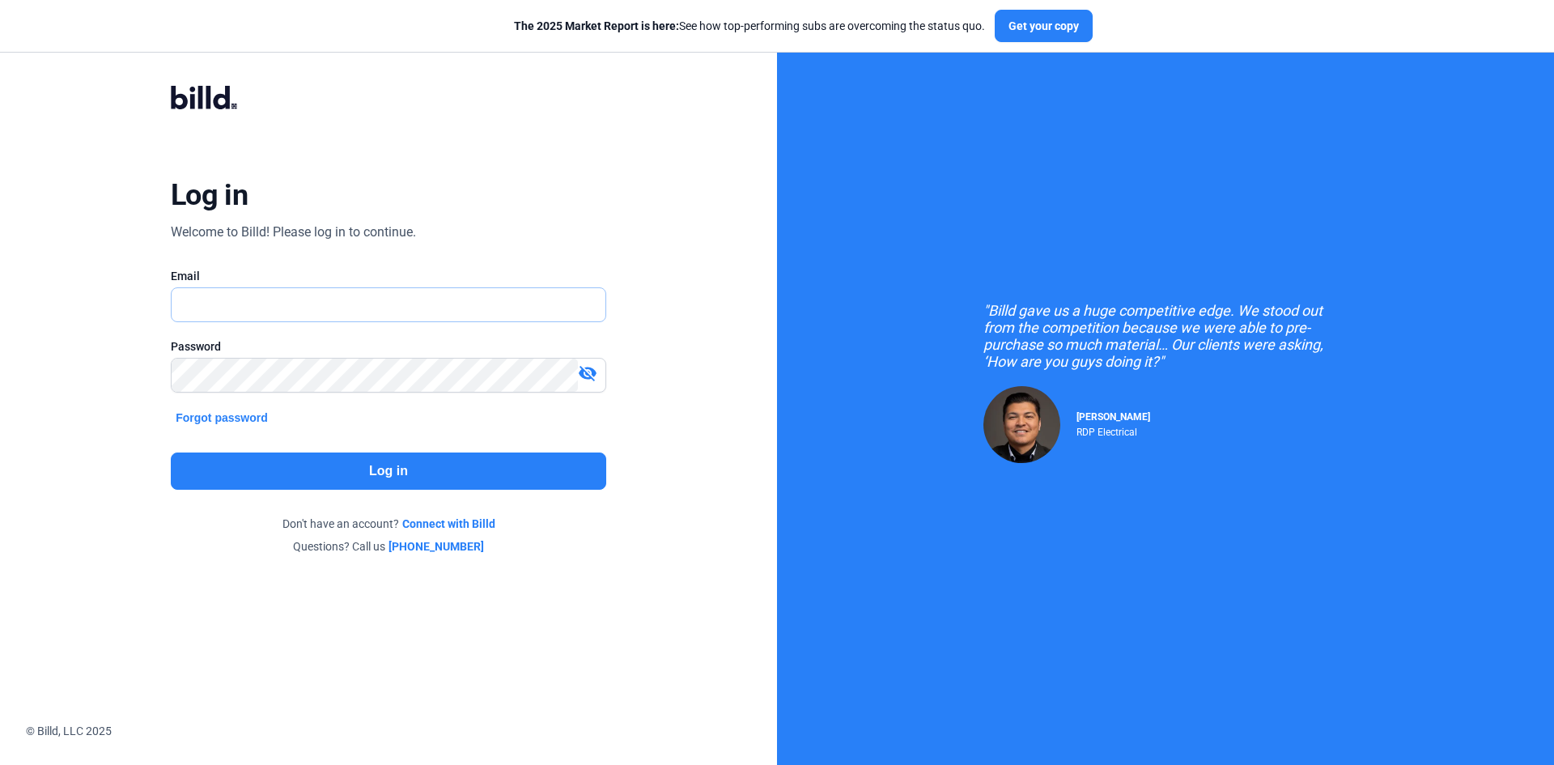
click at [343, 310] on input "text" at bounding box center [389, 304] width 434 height 33
type input "[PERSON_NAME][EMAIL_ADDRESS][DOMAIN_NAME]"
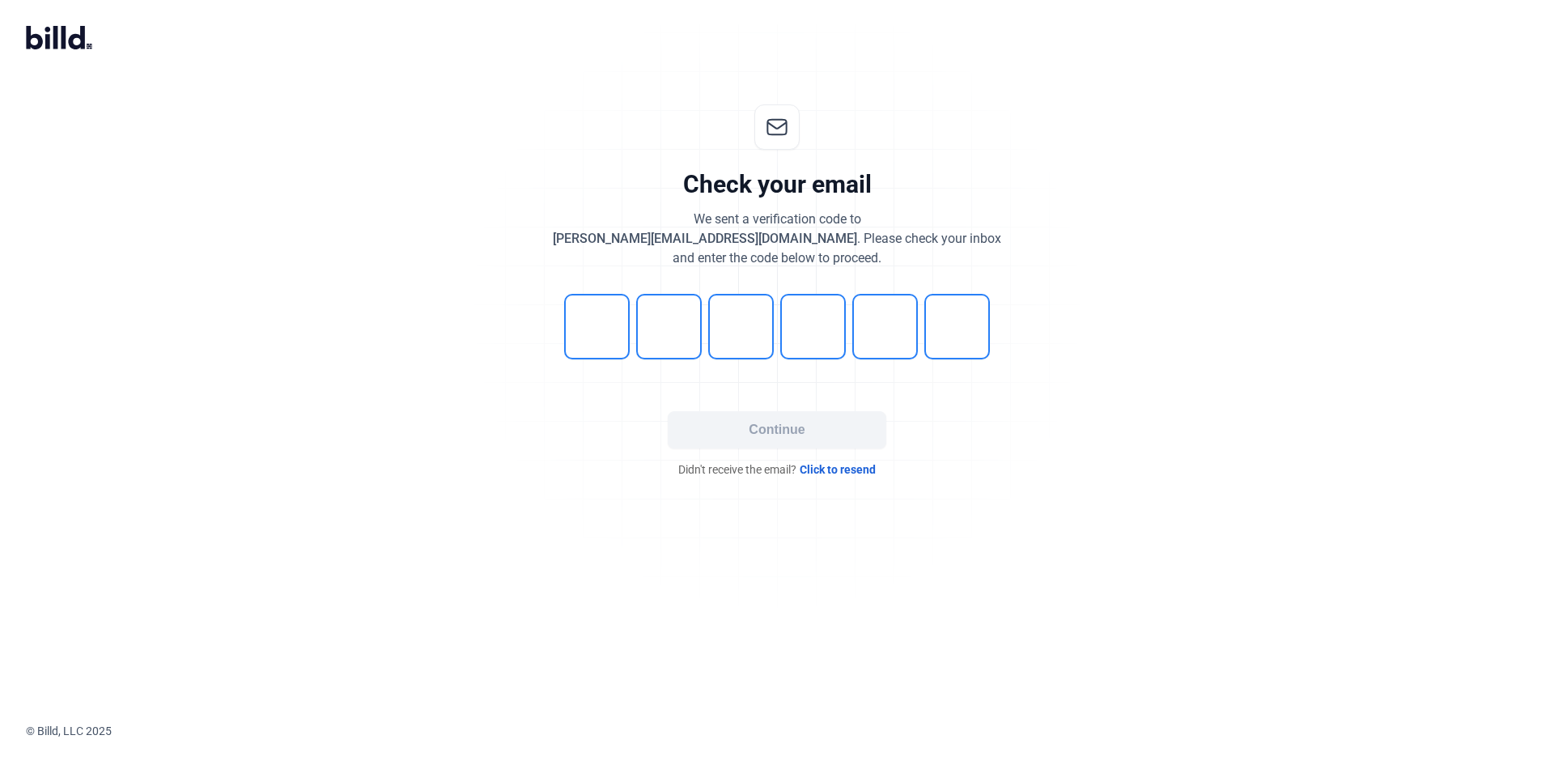
click at [597, 325] on input "tel" at bounding box center [597, 327] width 66 height 66
type input "3"
type input "5"
type input "2"
type input "8"
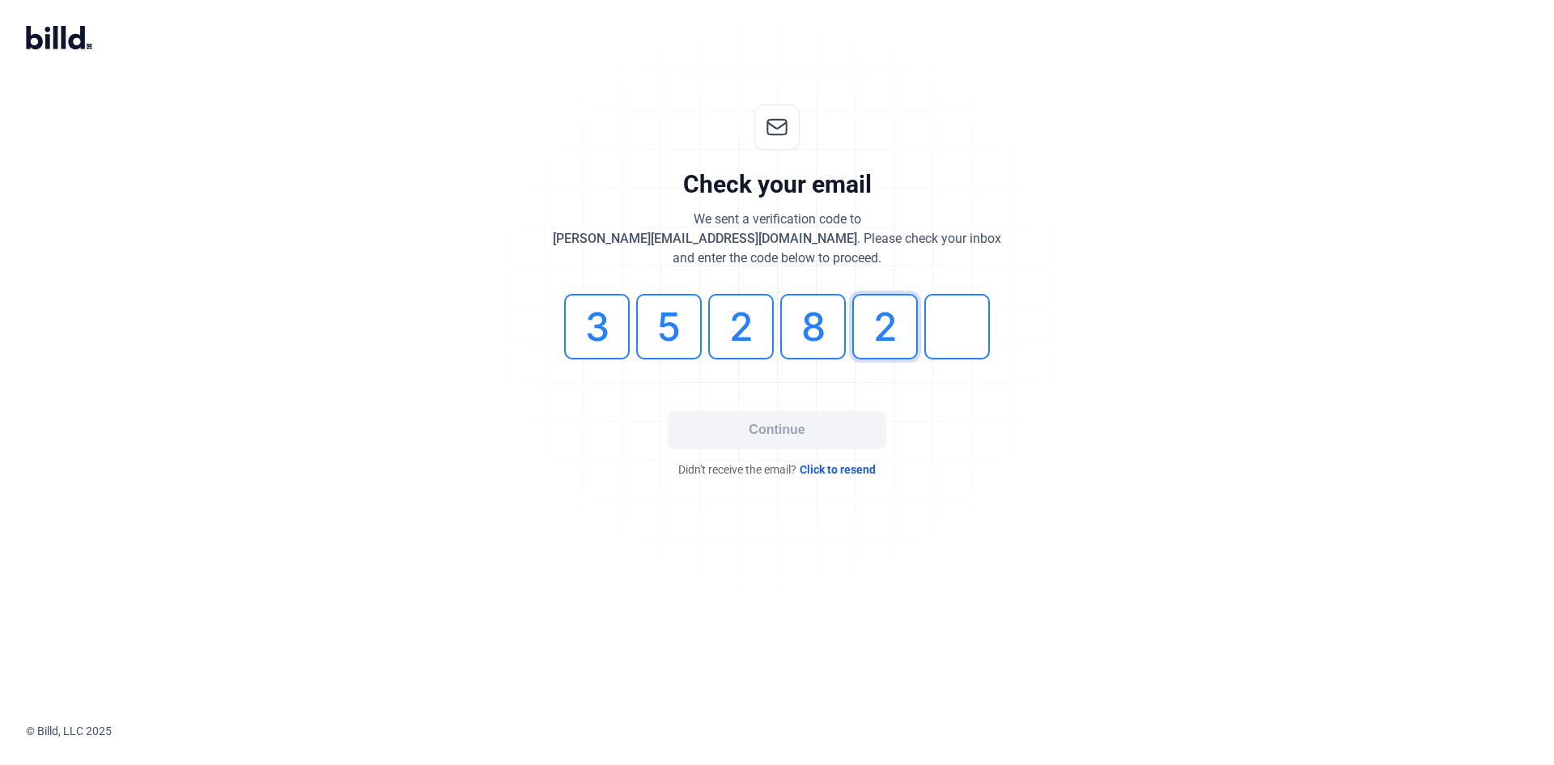
type input "2"
type input "6"
click at [664, 324] on input "5" at bounding box center [669, 327] width 66 height 66
type input "9"
type input "3"
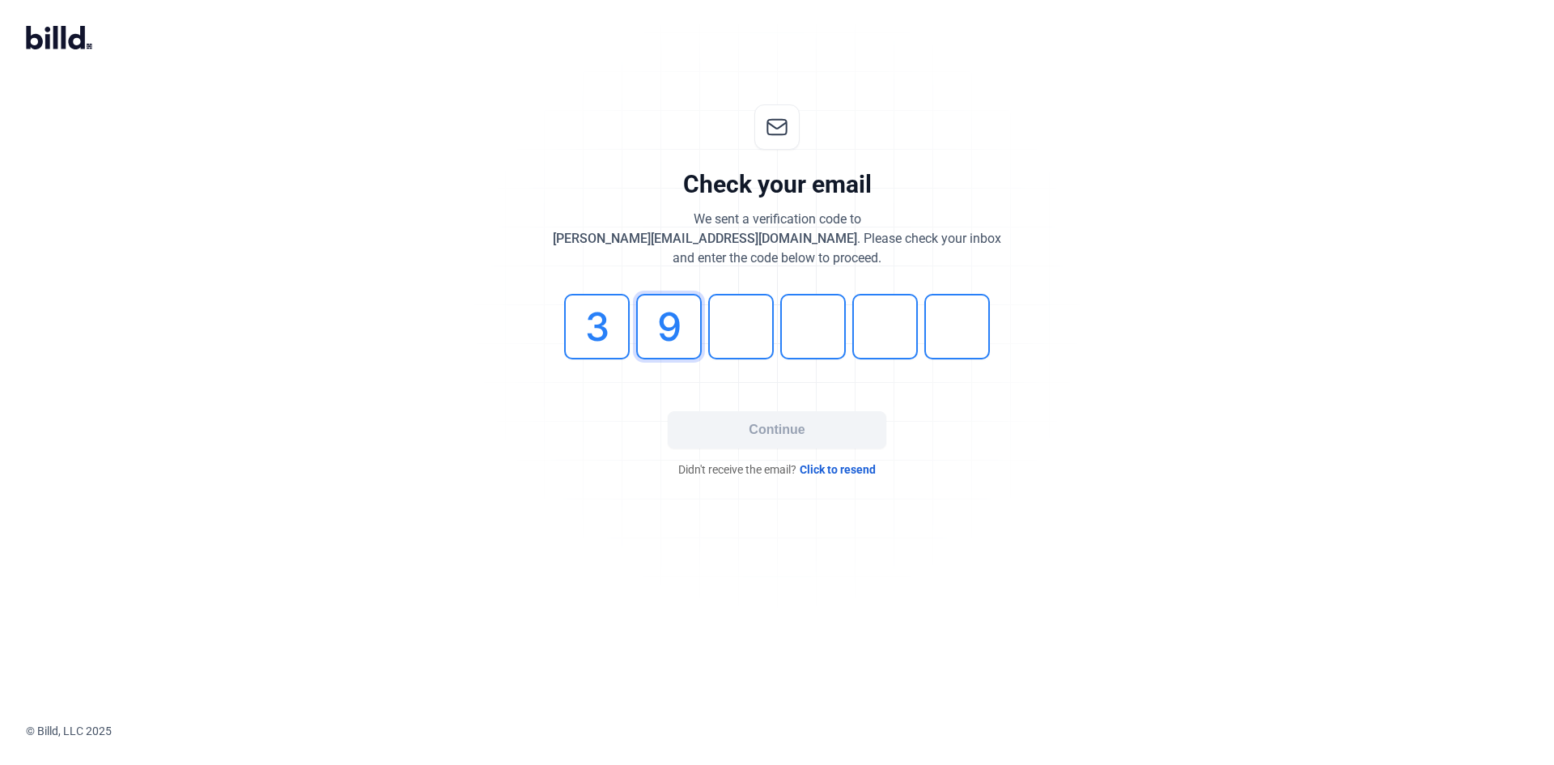
type input "9"
type input "2"
type input "8"
type input "2"
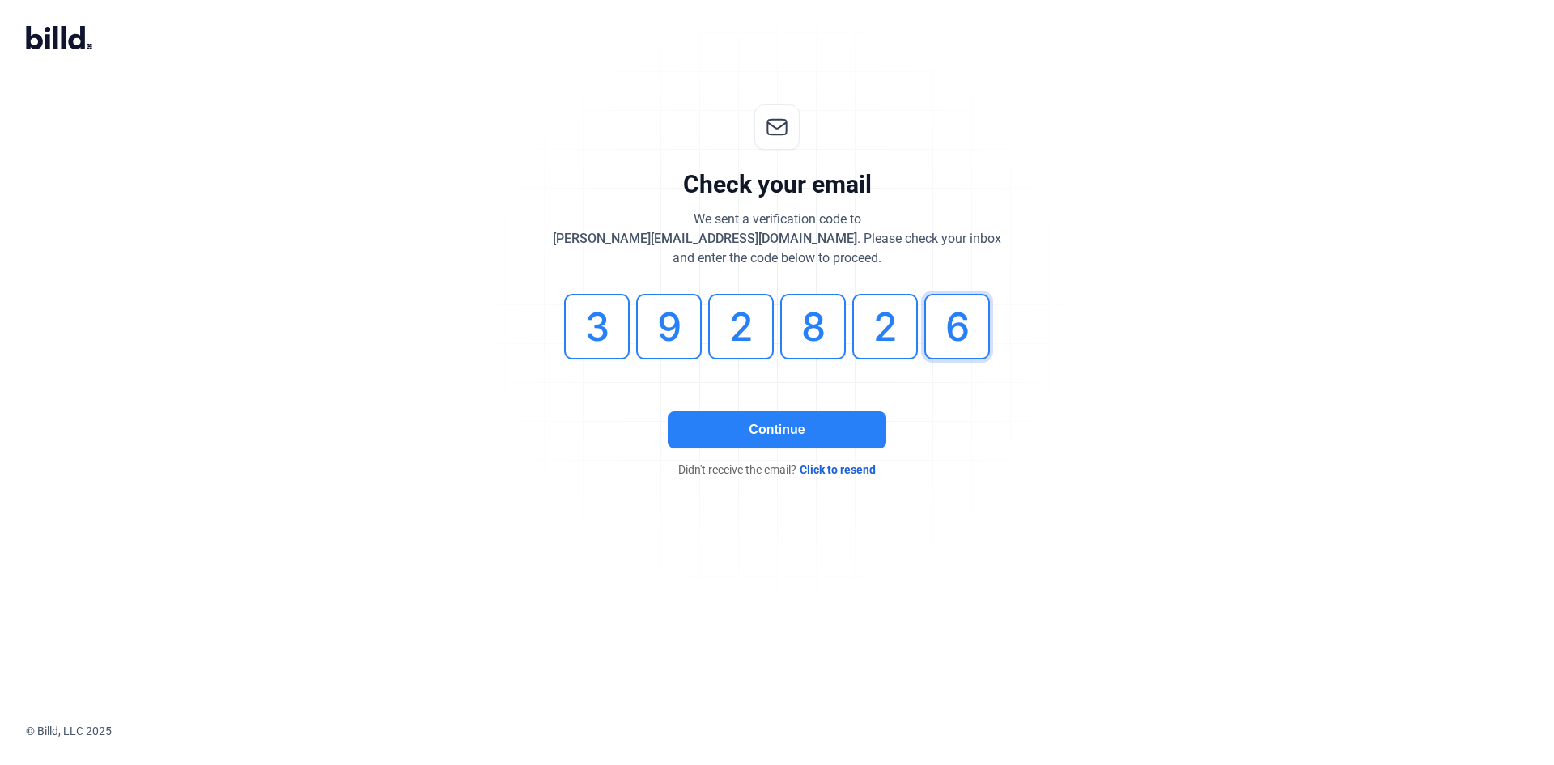
type input "6"
click at [808, 419] on button "Continue" at bounding box center [777, 429] width 219 height 37
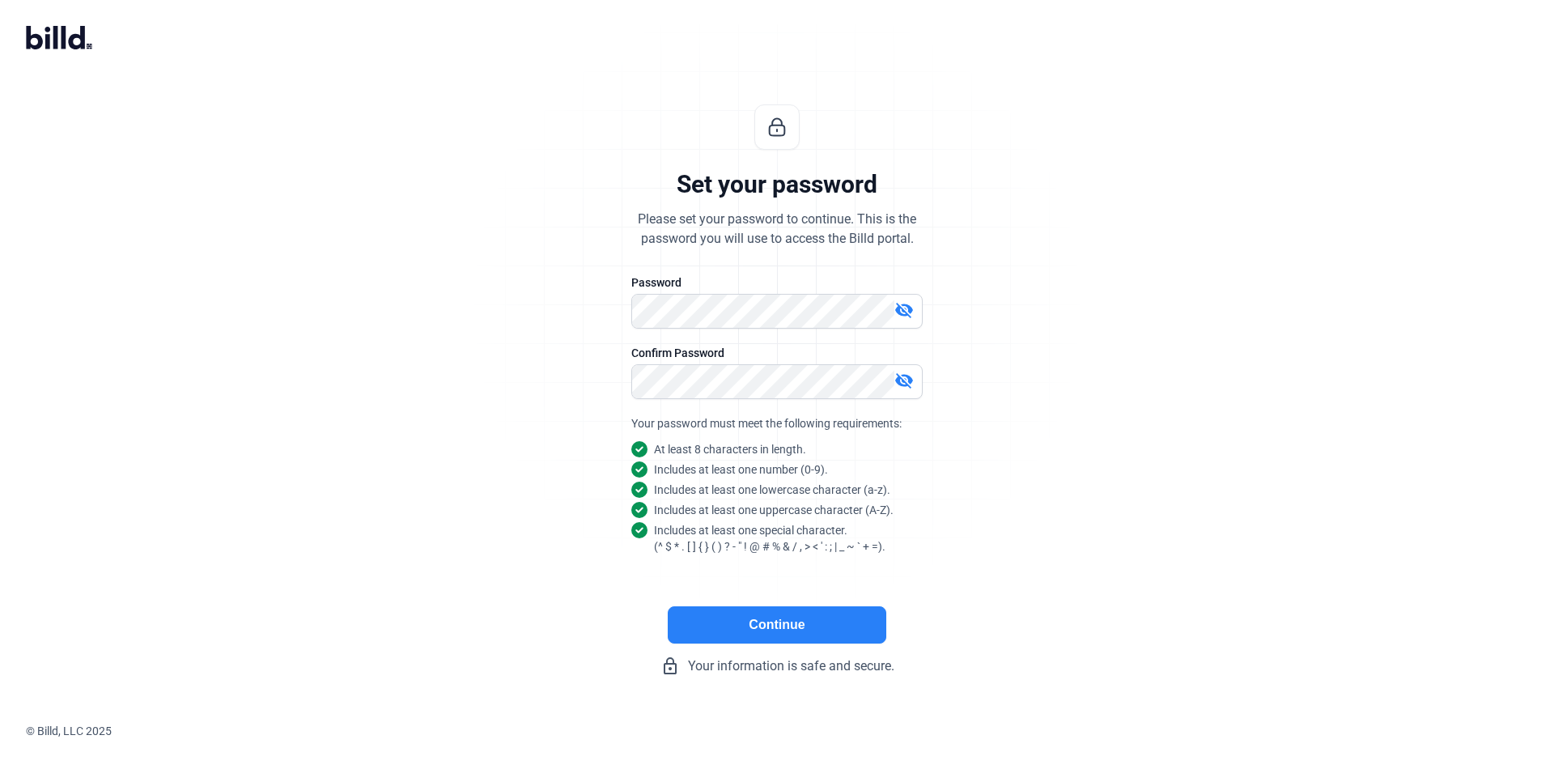
click at [767, 624] on button "Continue" at bounding box center [777, 624] width 219 height 37
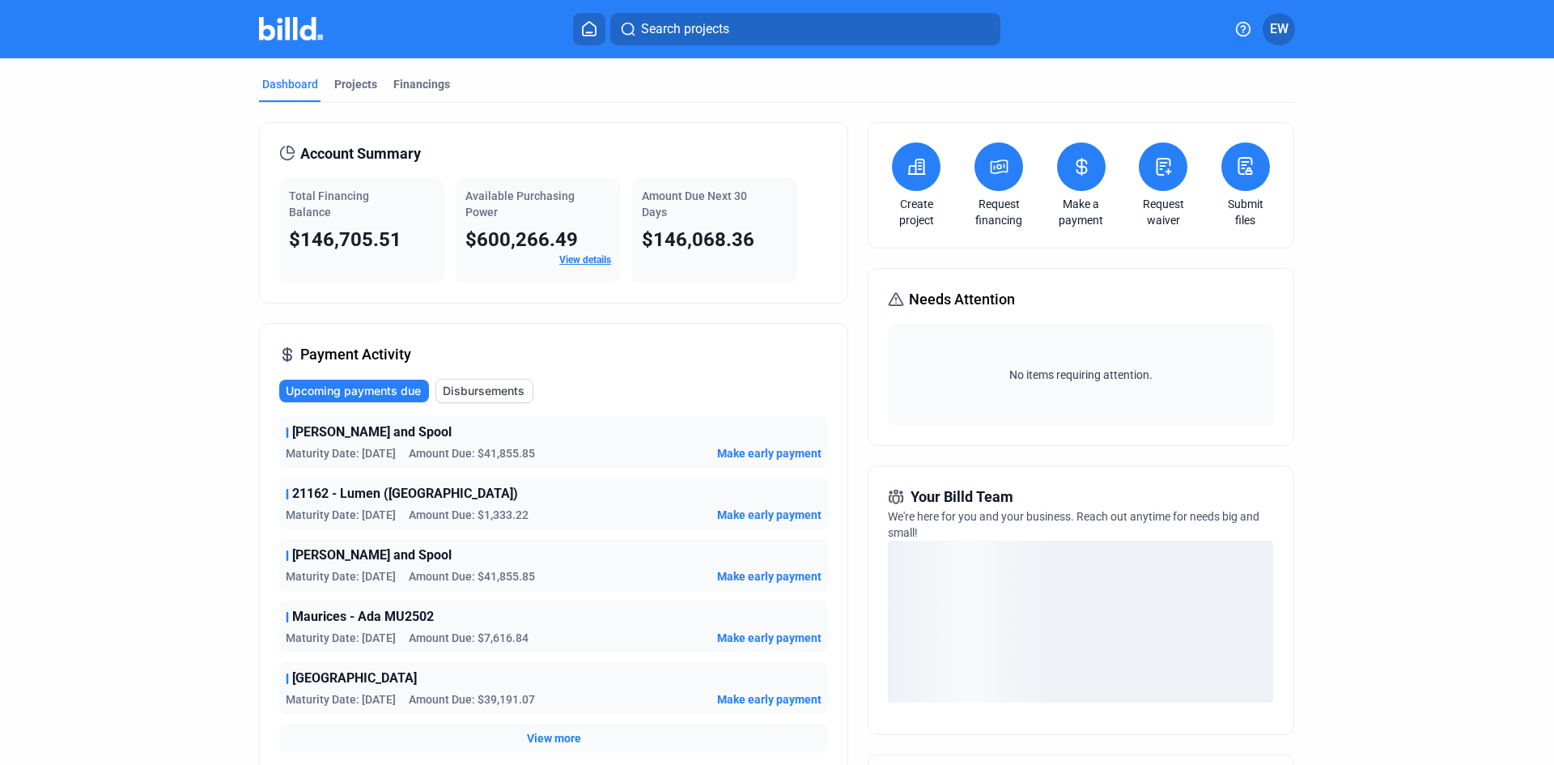
click at [994, 183] on button at bounding box center [999, 166] width 49 height 49
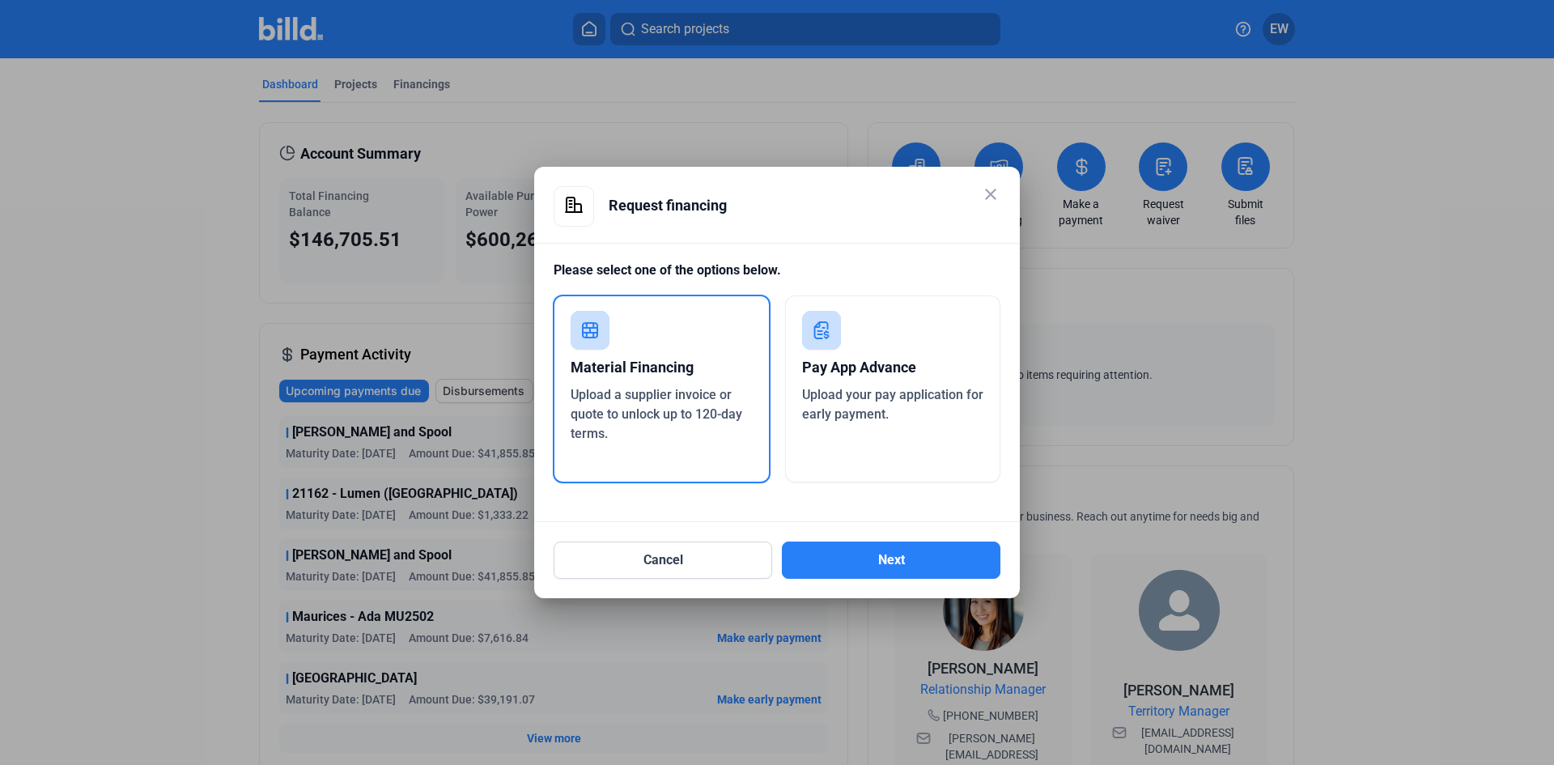
click at [860, 380] on div "Pay App Advance" at bounding box center [893, 368] width 182 height 36
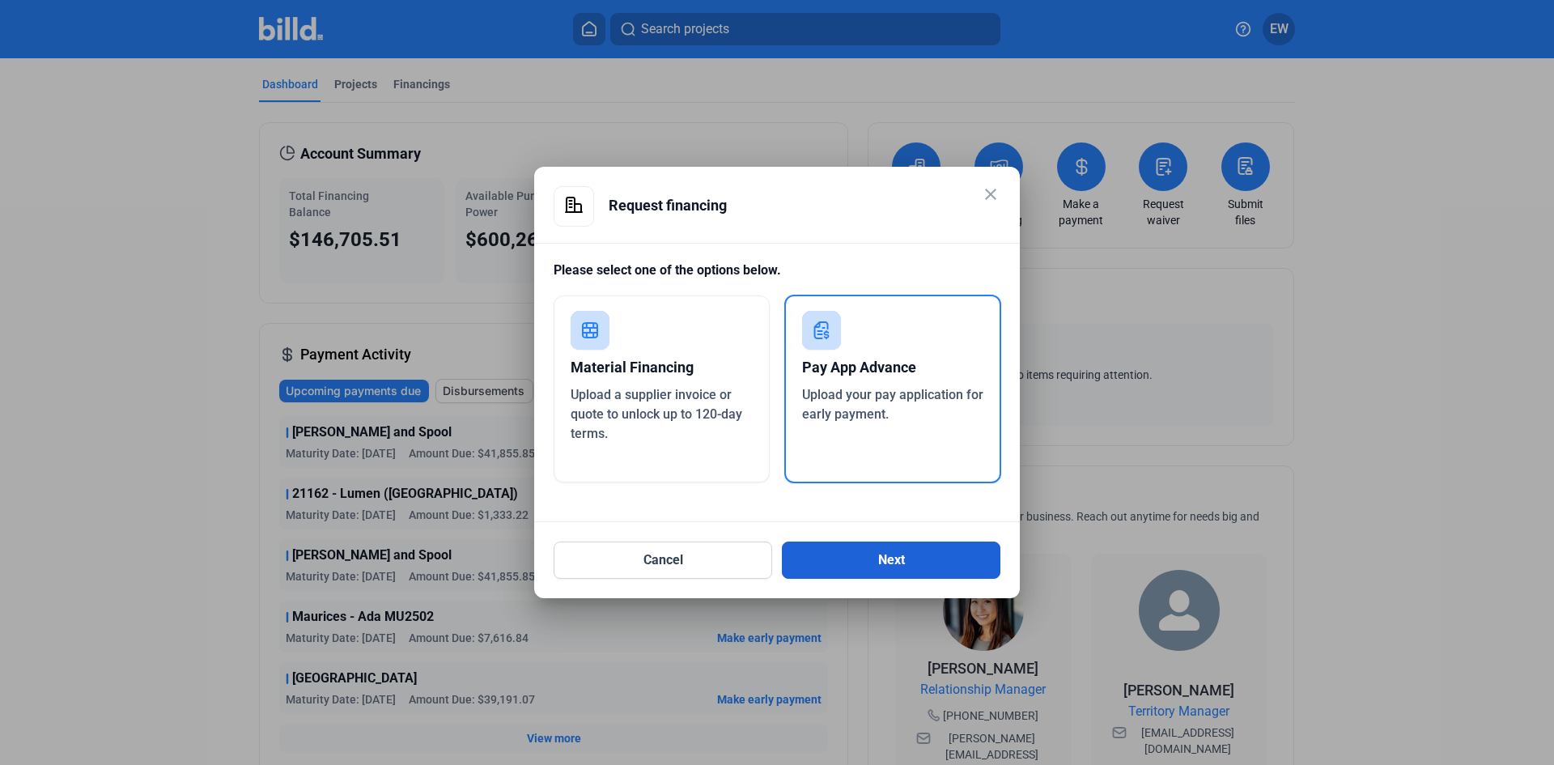
click at [880, 561] on button "Next" at bounding box center [891, 560] width 219 height 37
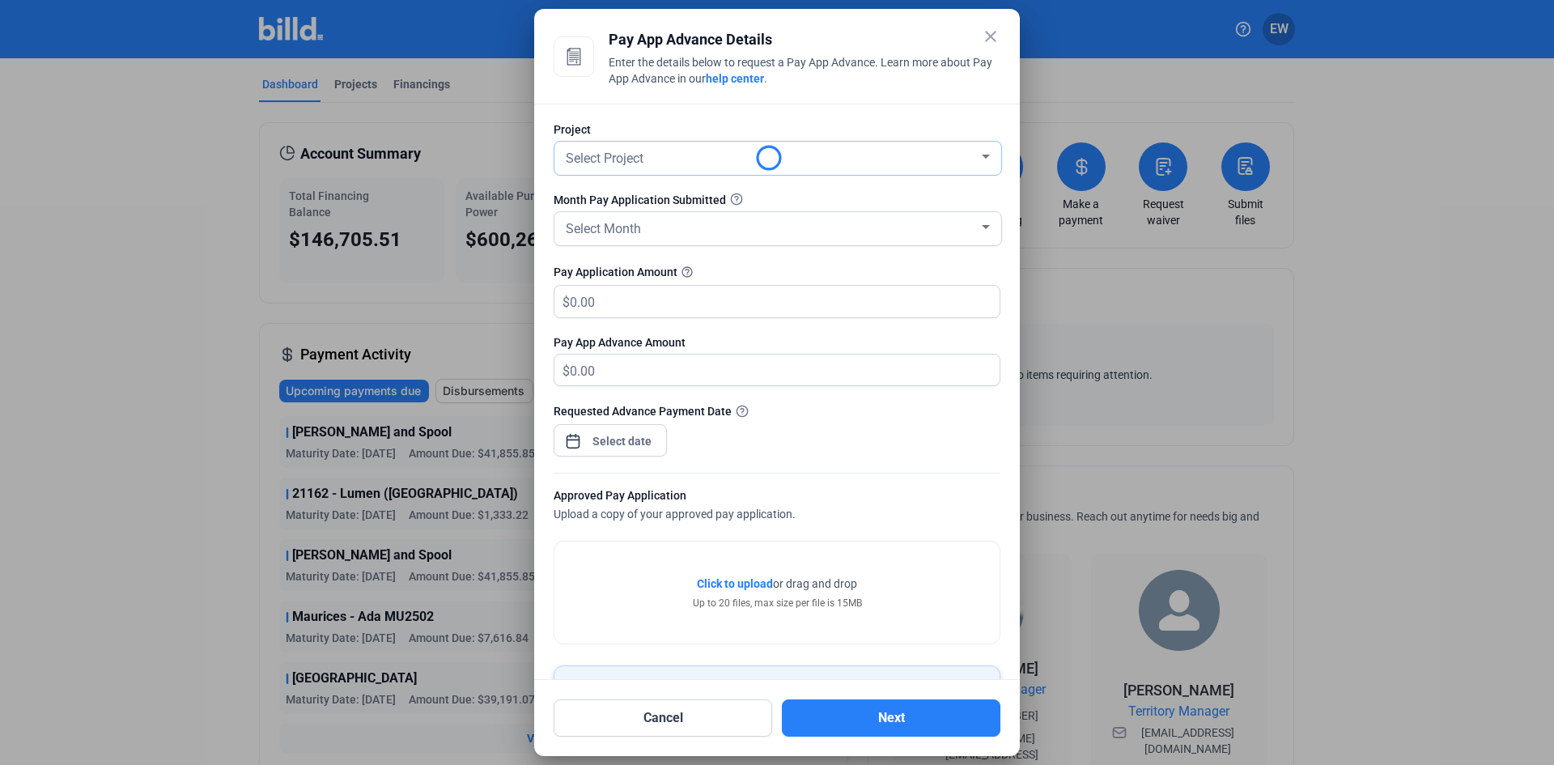
click at [667, 158] on div "Select Project" at bounding box center [771, 157] width 416 height 23
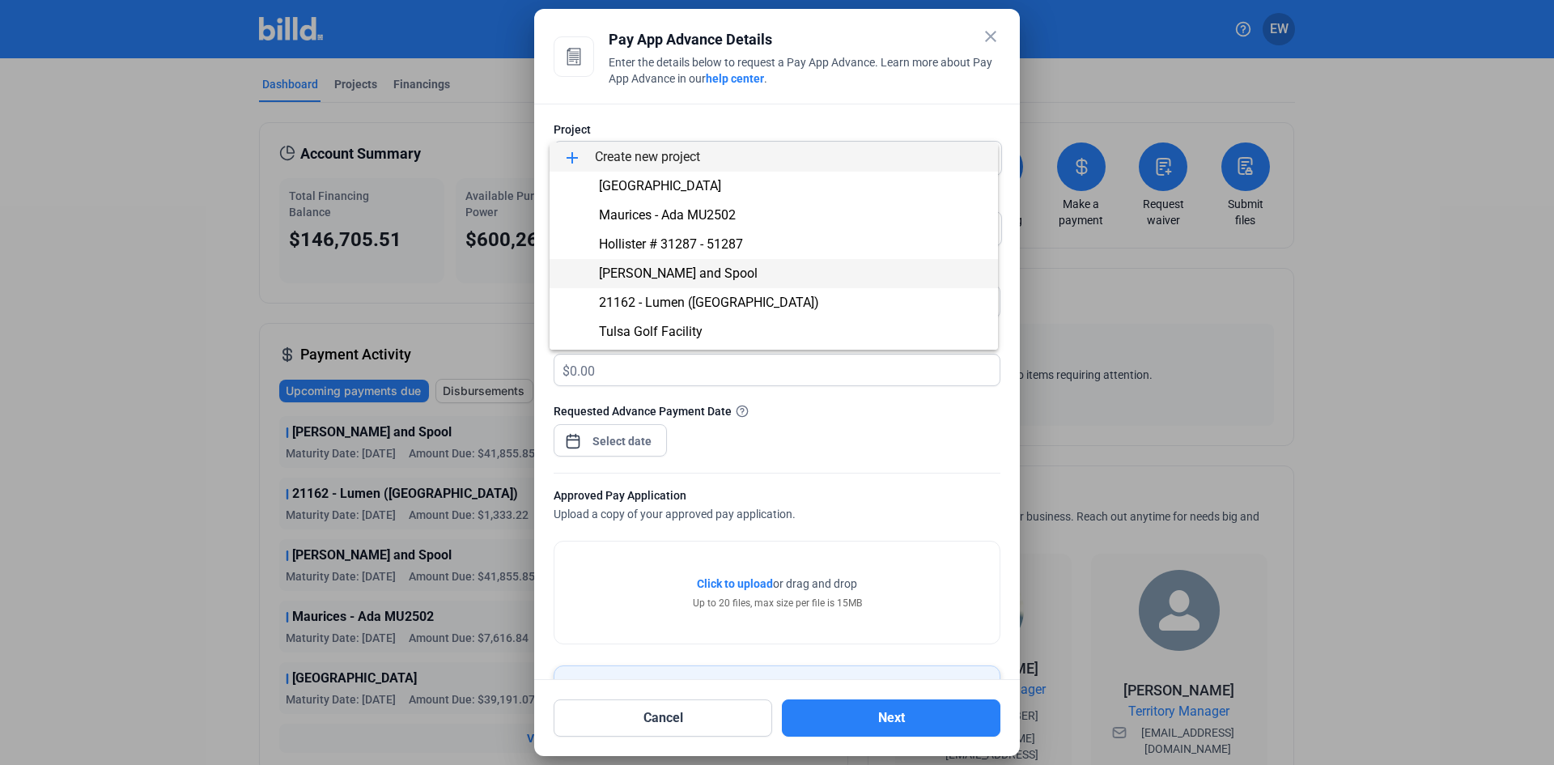
click at [657, 273] on span "[PERSON_NAME] and Spool" at bounding box center [678, 273] width 159 height 15
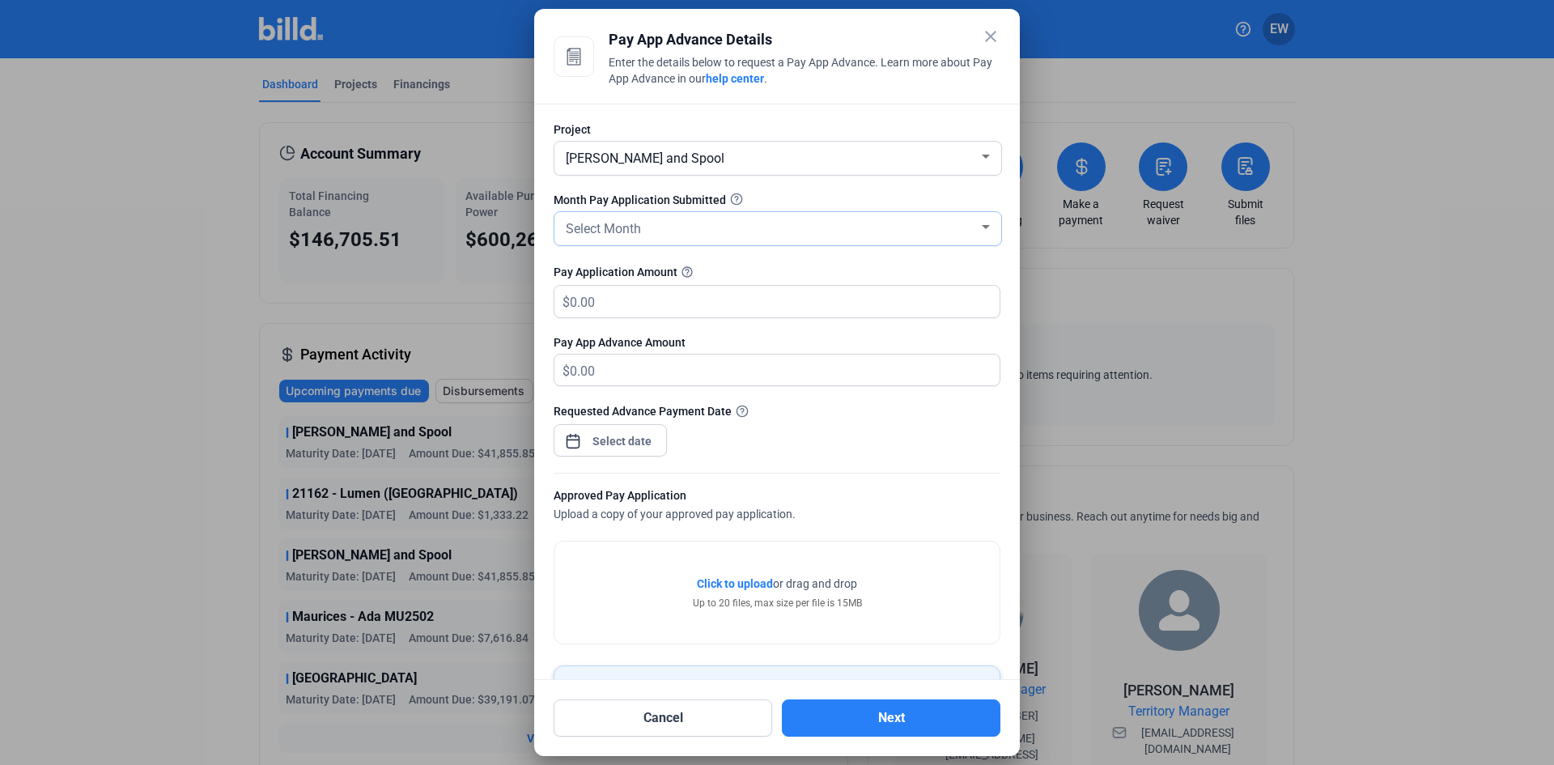
click at [650, 239] on div "Select Month" at bounding box center [778, 228] width 431 height 33
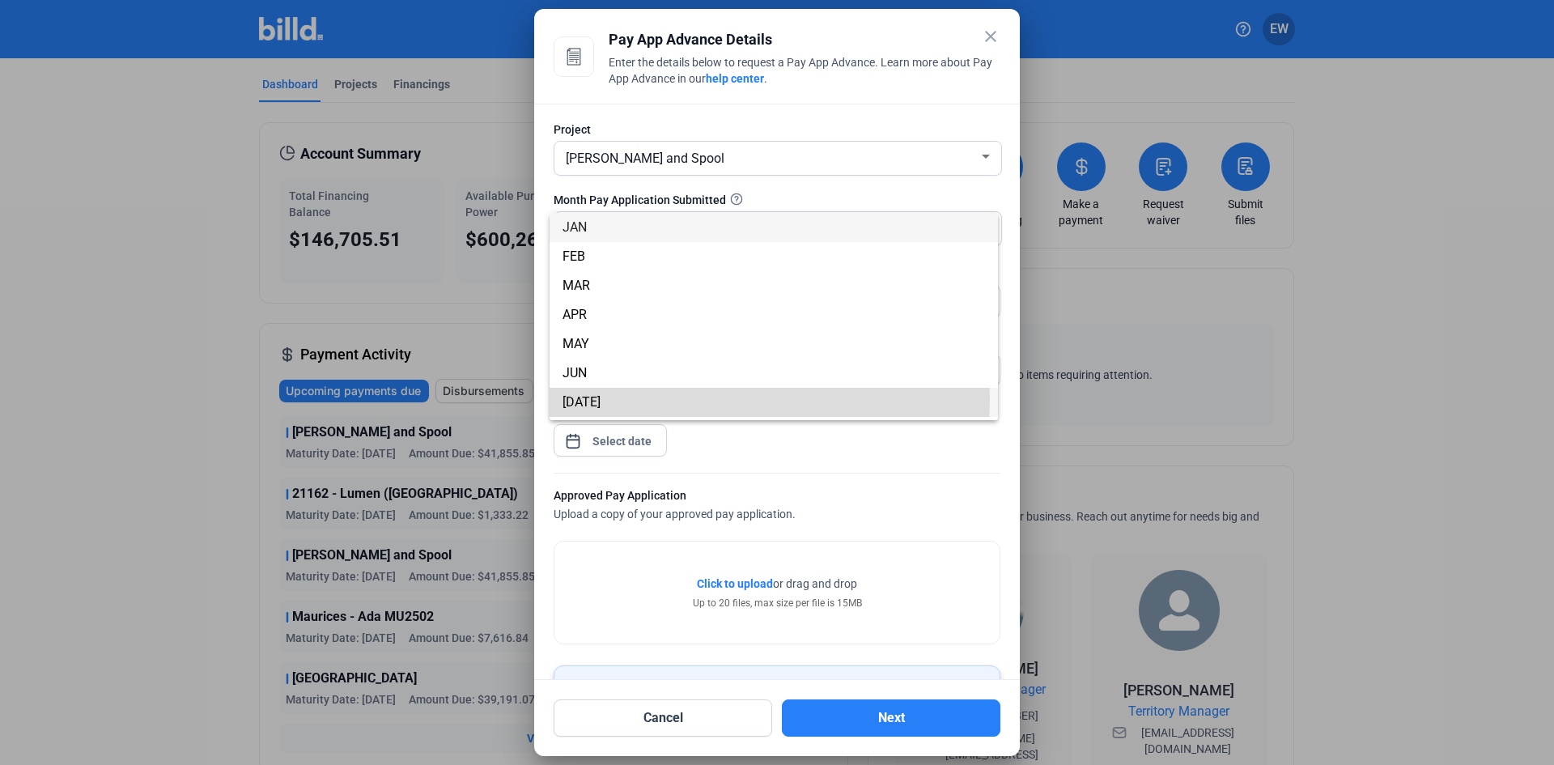
click at [576, 399] on span "[DATE]" at bounding box center [582, 401] width 38 height 15
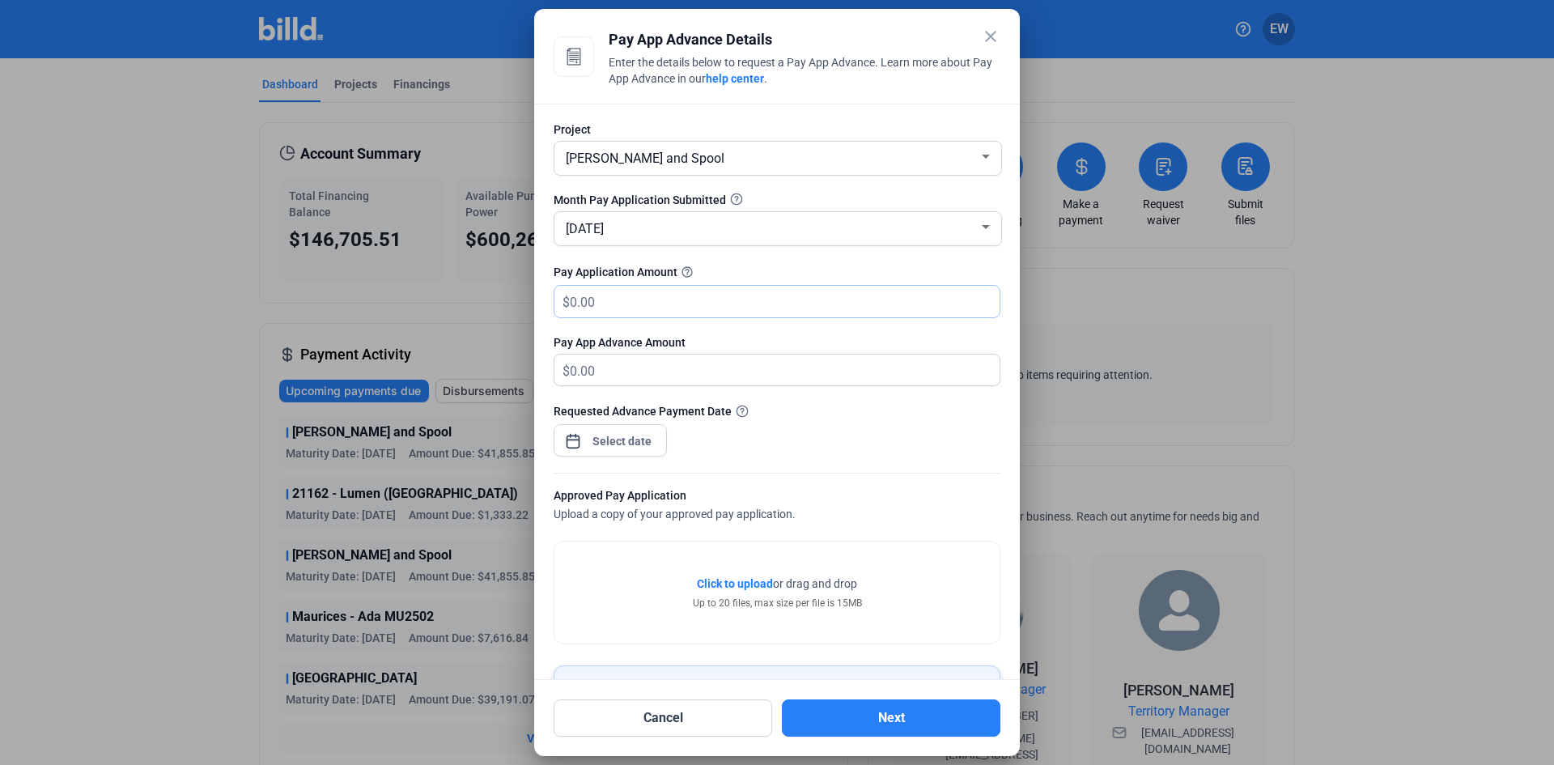
click at [617, 304] on input "text" at bounding box center [785, 302] width 430 height 32
type input "66,422.88"
click at [633, 434] on div "close Pay App Advance Details Enter the details below to request a Pay App Adva…" at bounding box center [777, 382] width 1554 height 765
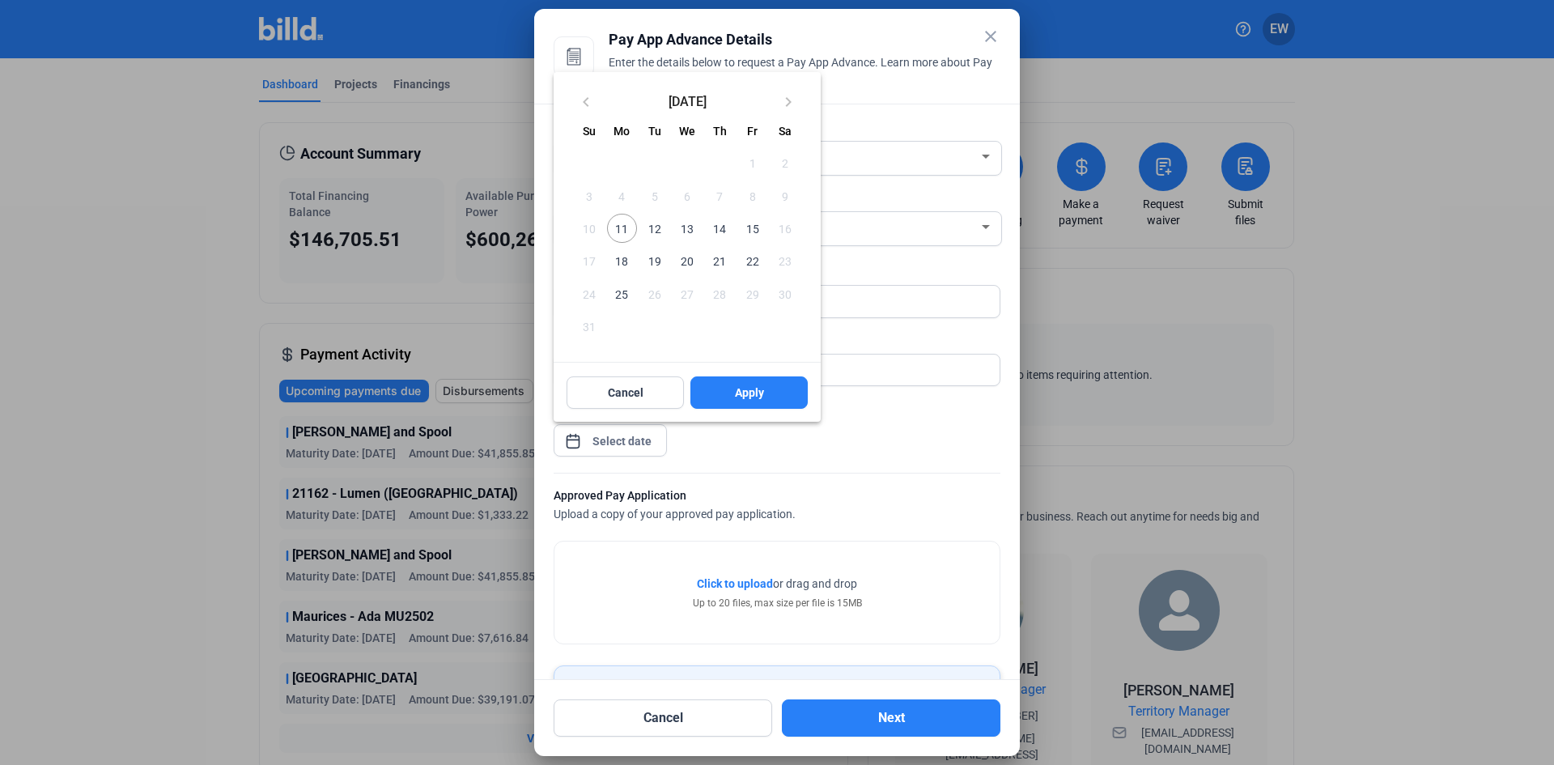
click at [622, 224] on span "11" at bounding box center [621, 228] width 29 height 29
drag, startPoint x: 741, startPoint y: 393, endPoint x: 755, endPoint y: 397, distance: 14.6
click at [743, 393] on span "Apply" at bounding box center [749, 393] width 29 height 16
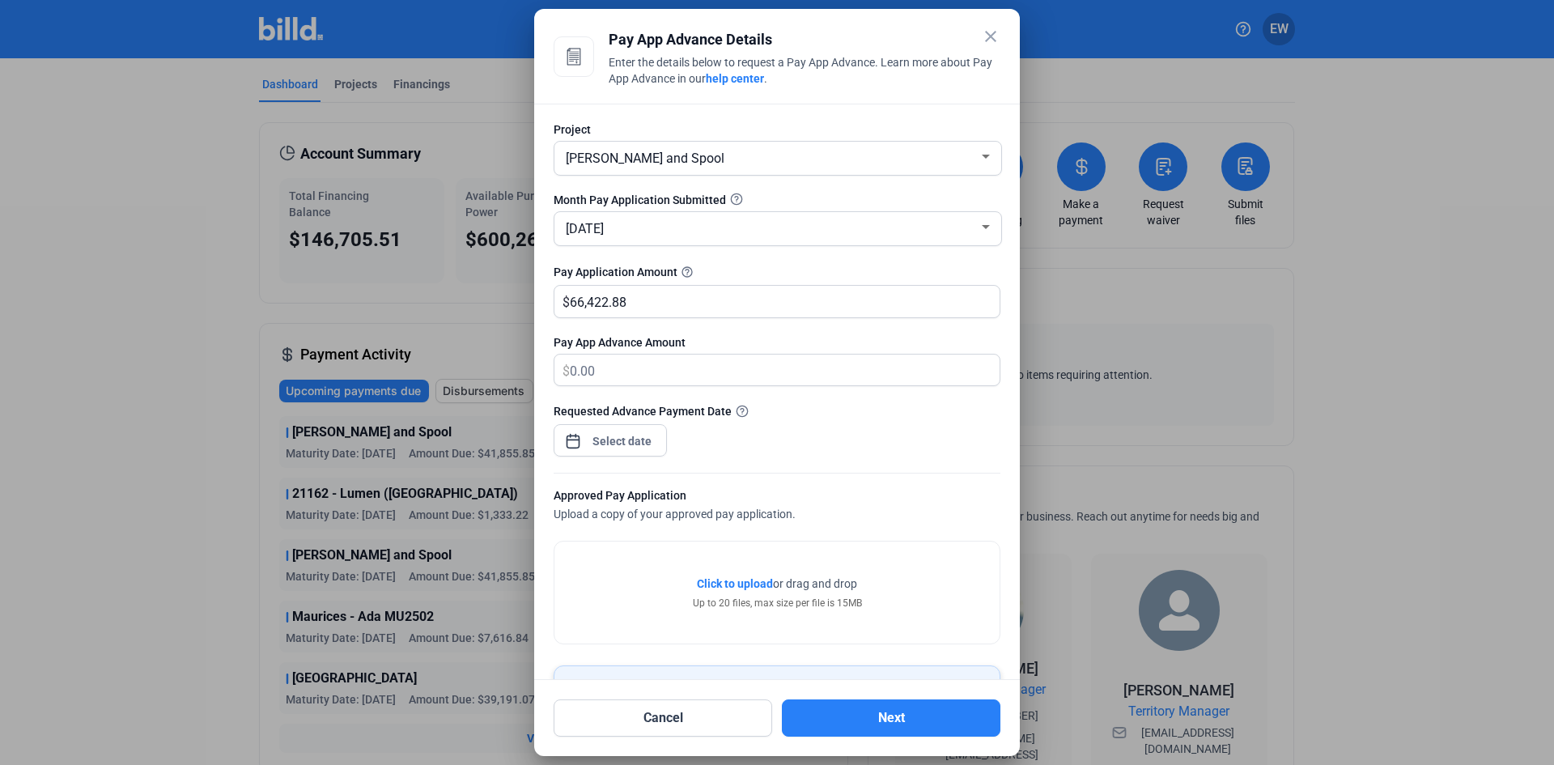
click at [736, 584] on span "Click to upload" at bounding box center [735, 583] width 76 height 13
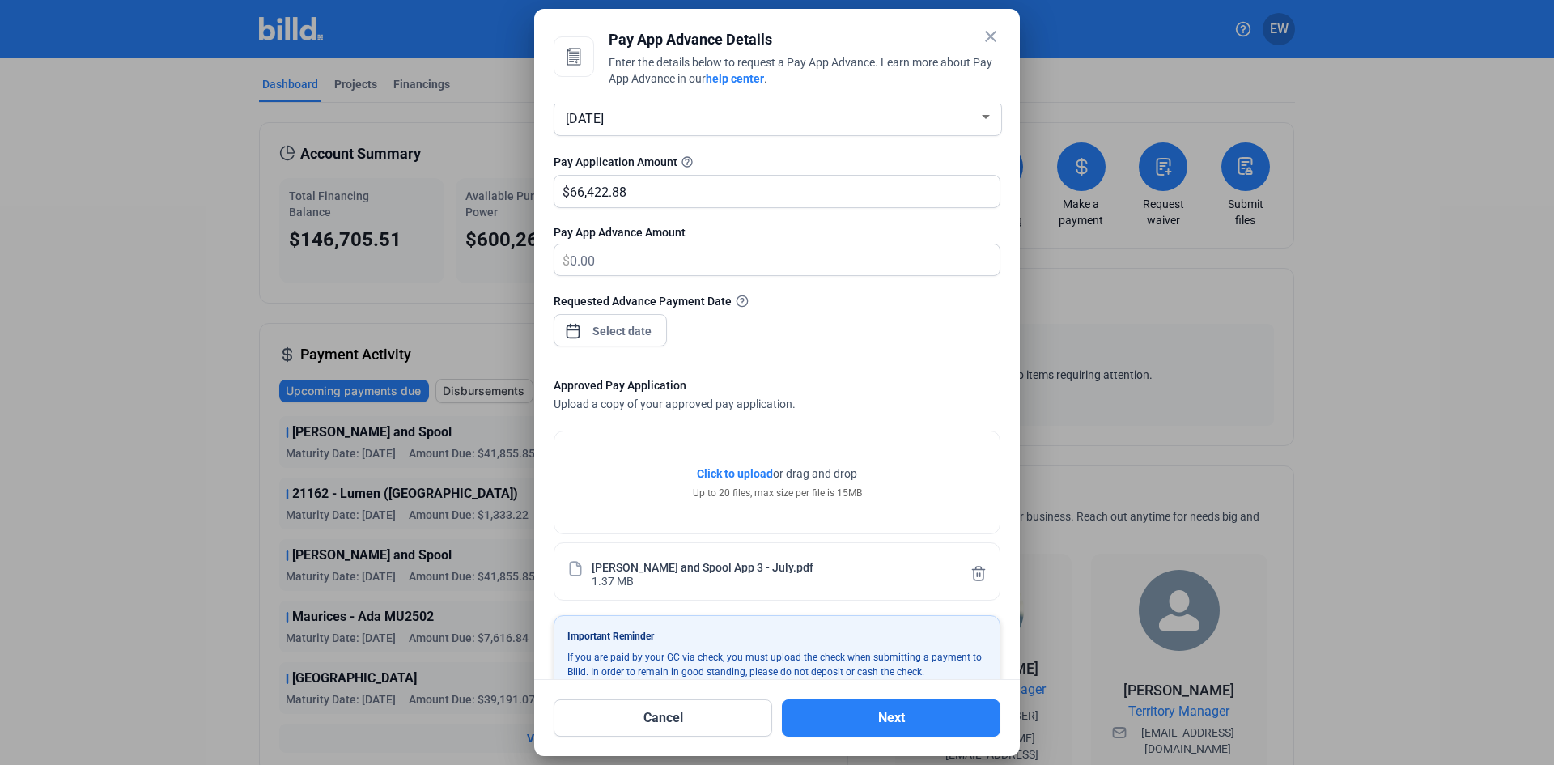
scroll to position [145, 0]
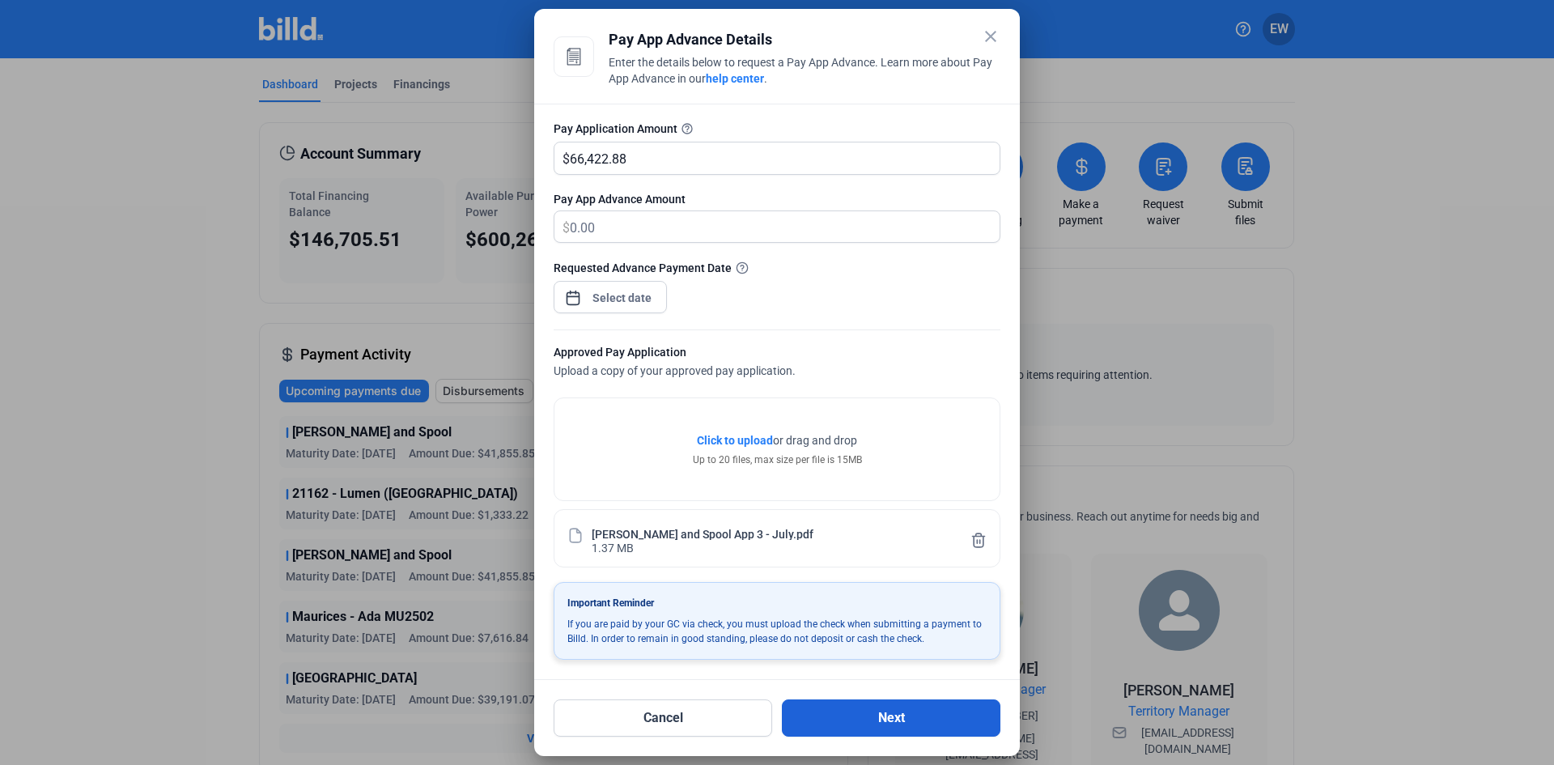
click at [894, 716] on button "Next" at bounding box center [891, 717] width 219 height 37
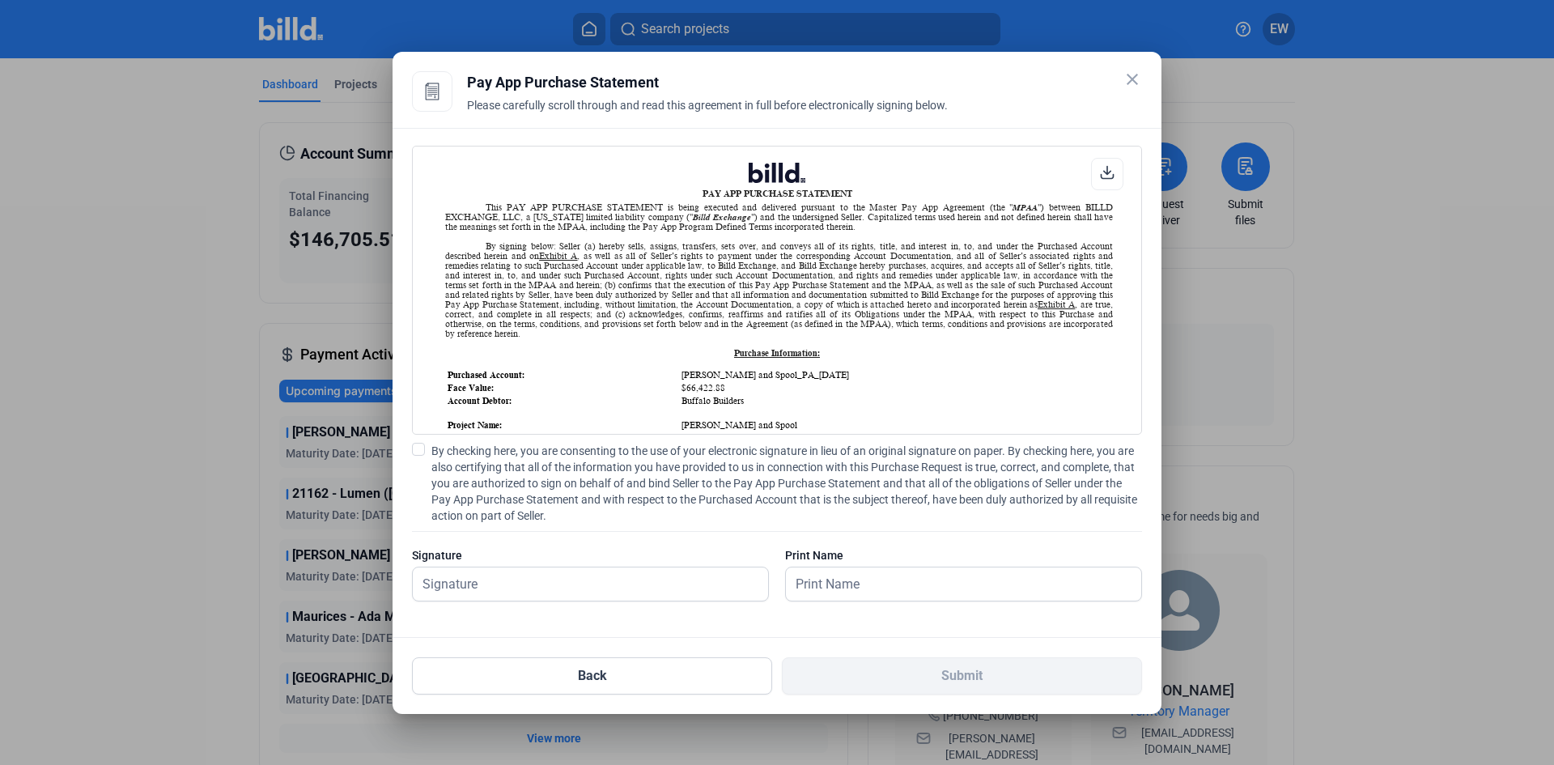
scroll to position [1, 0]
click at [496, 591] on input "text" at bounding box center [582, 583] width 338 height 33
click at [419, 448] on span at bounding box center [418, 449] width 13 height 13
click at [0, 0] on input "By checking here, you are consenting to the use of your electronic signature in…" at bounding box center [0, 0] width 0 height 0
click at [508, 590] on input "text" at bounding box center [582, 583] width 338 height 33
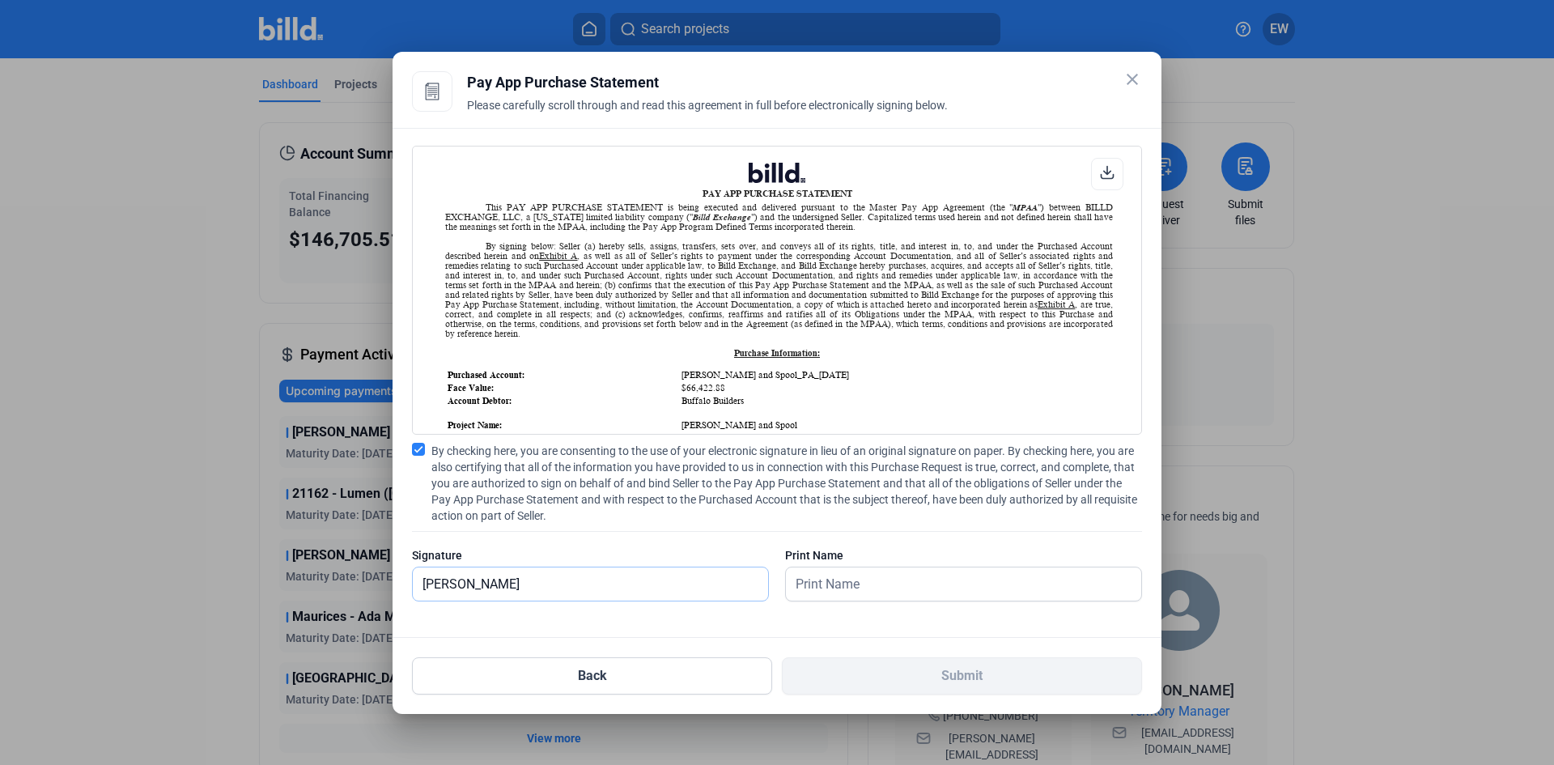
type input "[PERSON_NAME]"
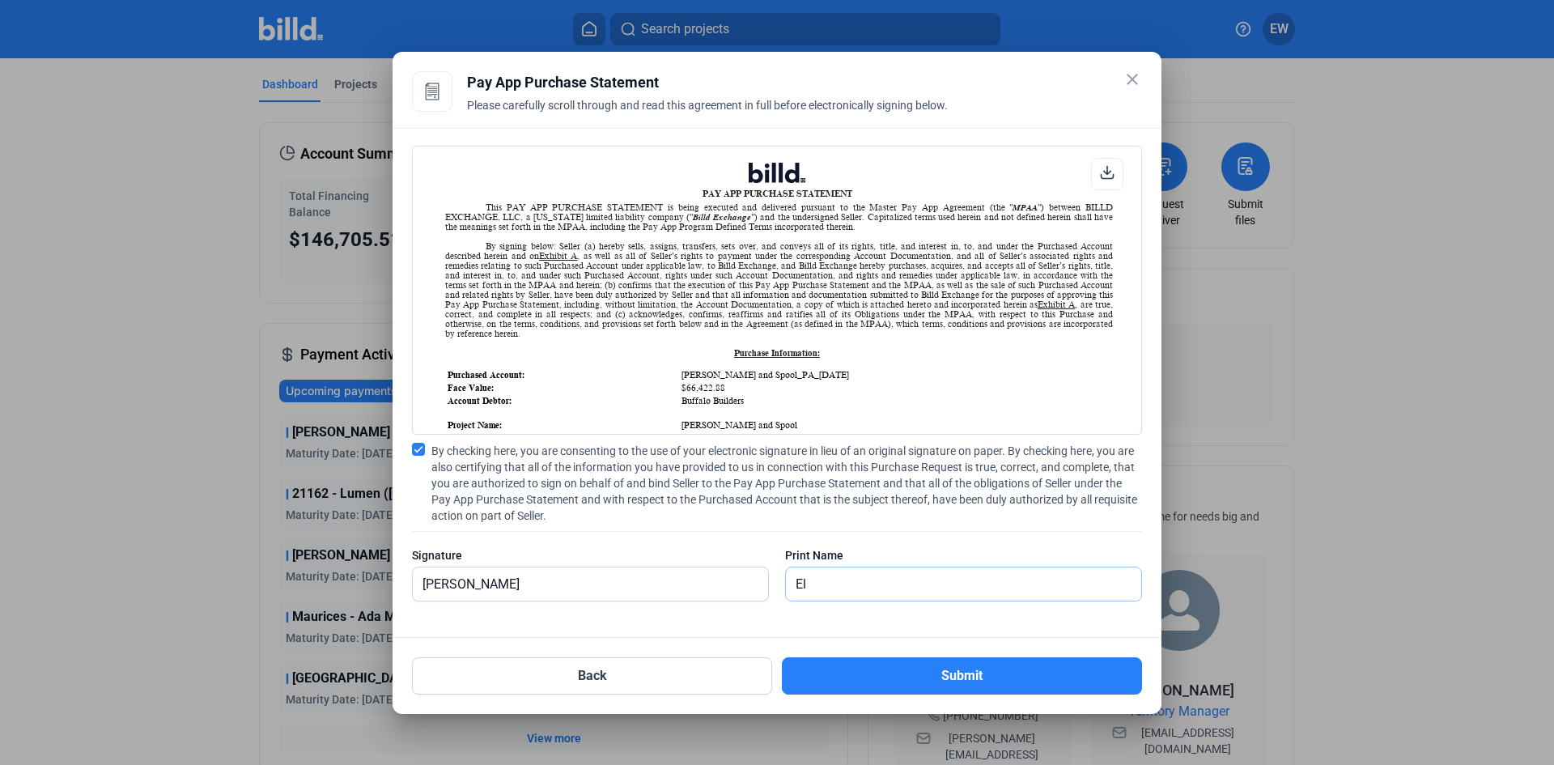
type input "E"
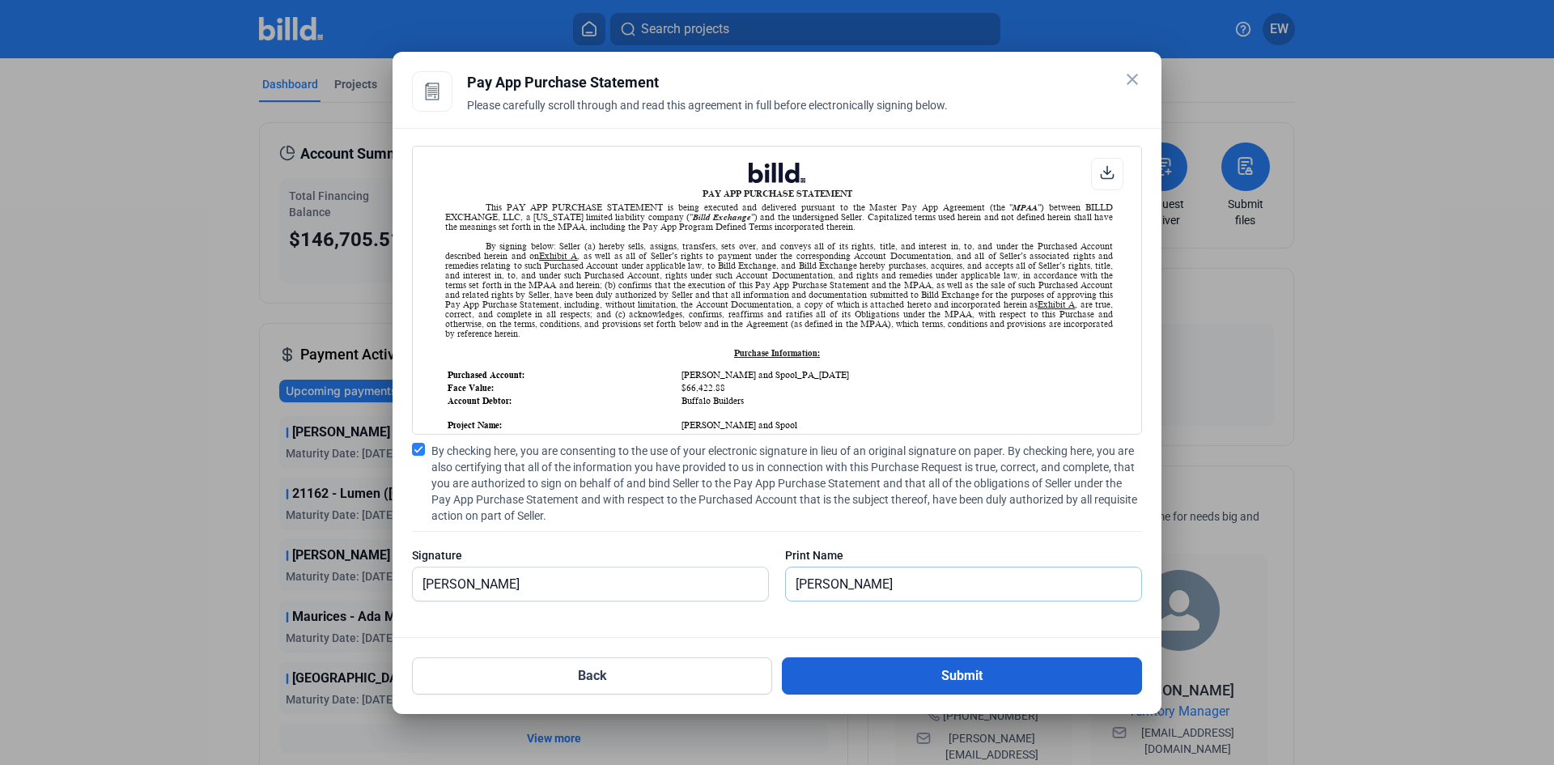
type input "[PERSON_NAME]"
click at [925, 684] on button "Submit" at bounding box center [962, 675] width 360 height 37
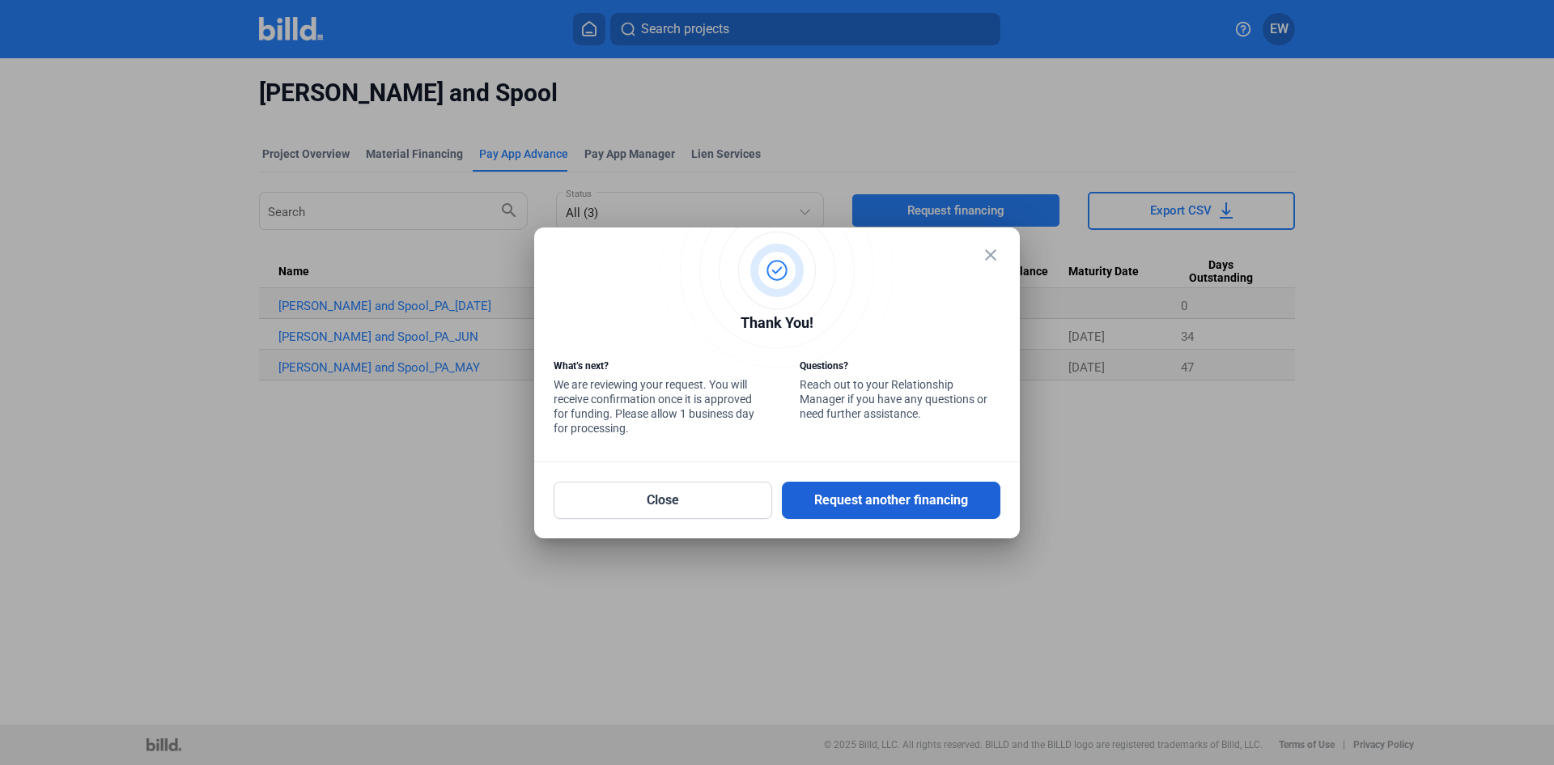
click at [899, 498] on button "Request another financing" at bounding box center [891, 500] width 219 height 37
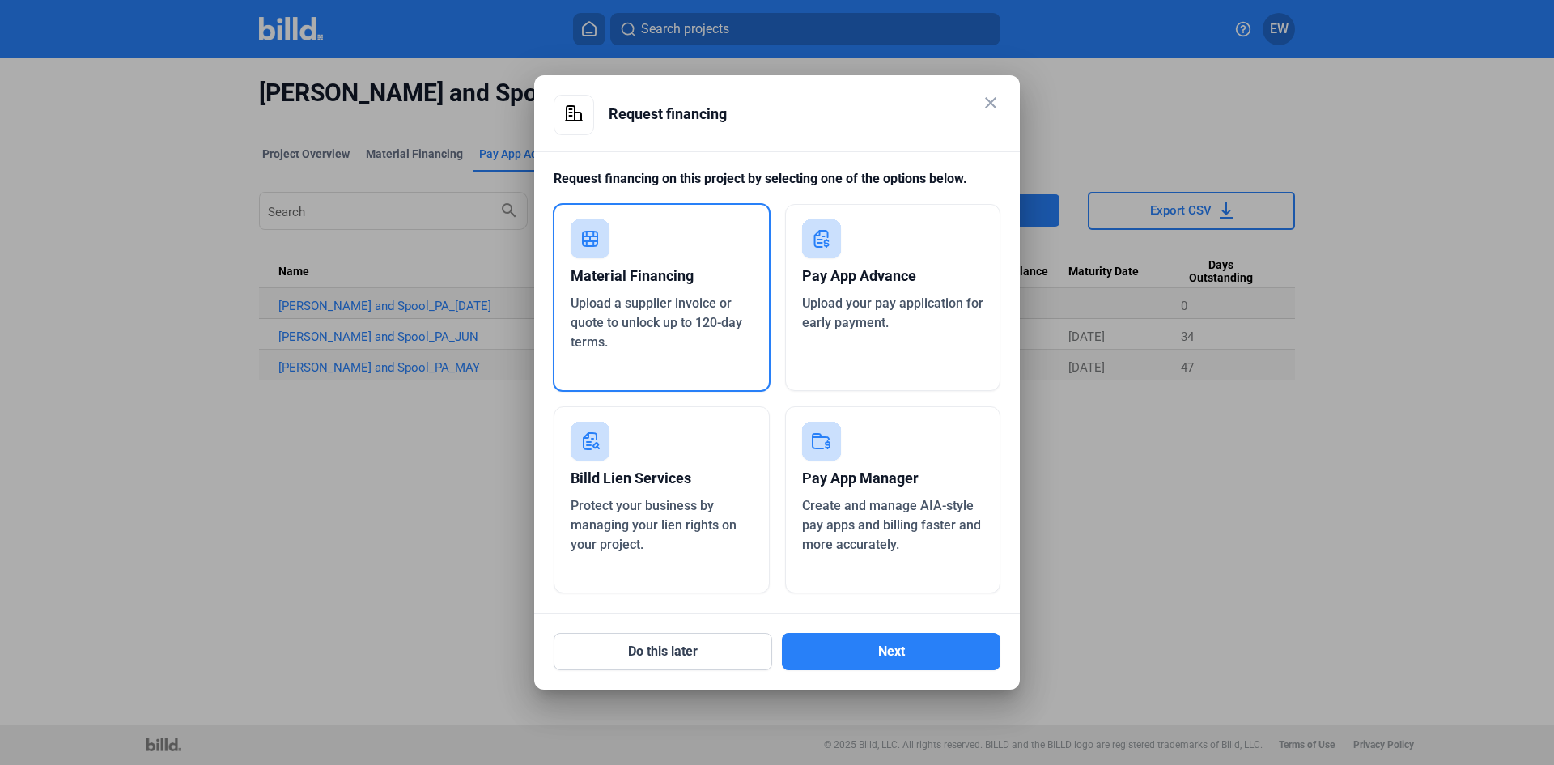
click at [856, 476] on div "Pay App Manager" at bounding box center [893, 479] width 182 height 36
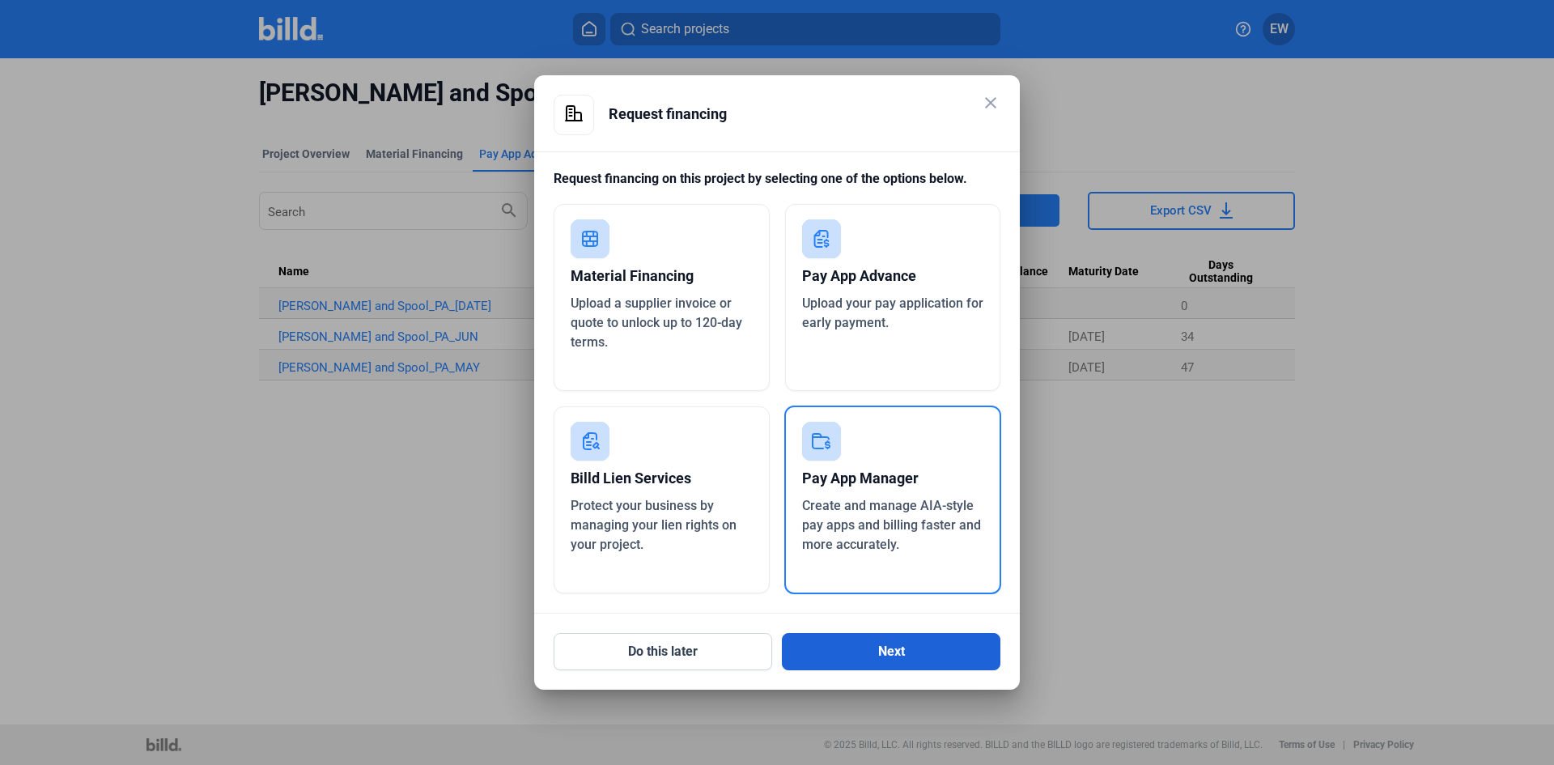
click at [871, 652] on button "Next" at bounding box center [891, 651] width 219 height 37
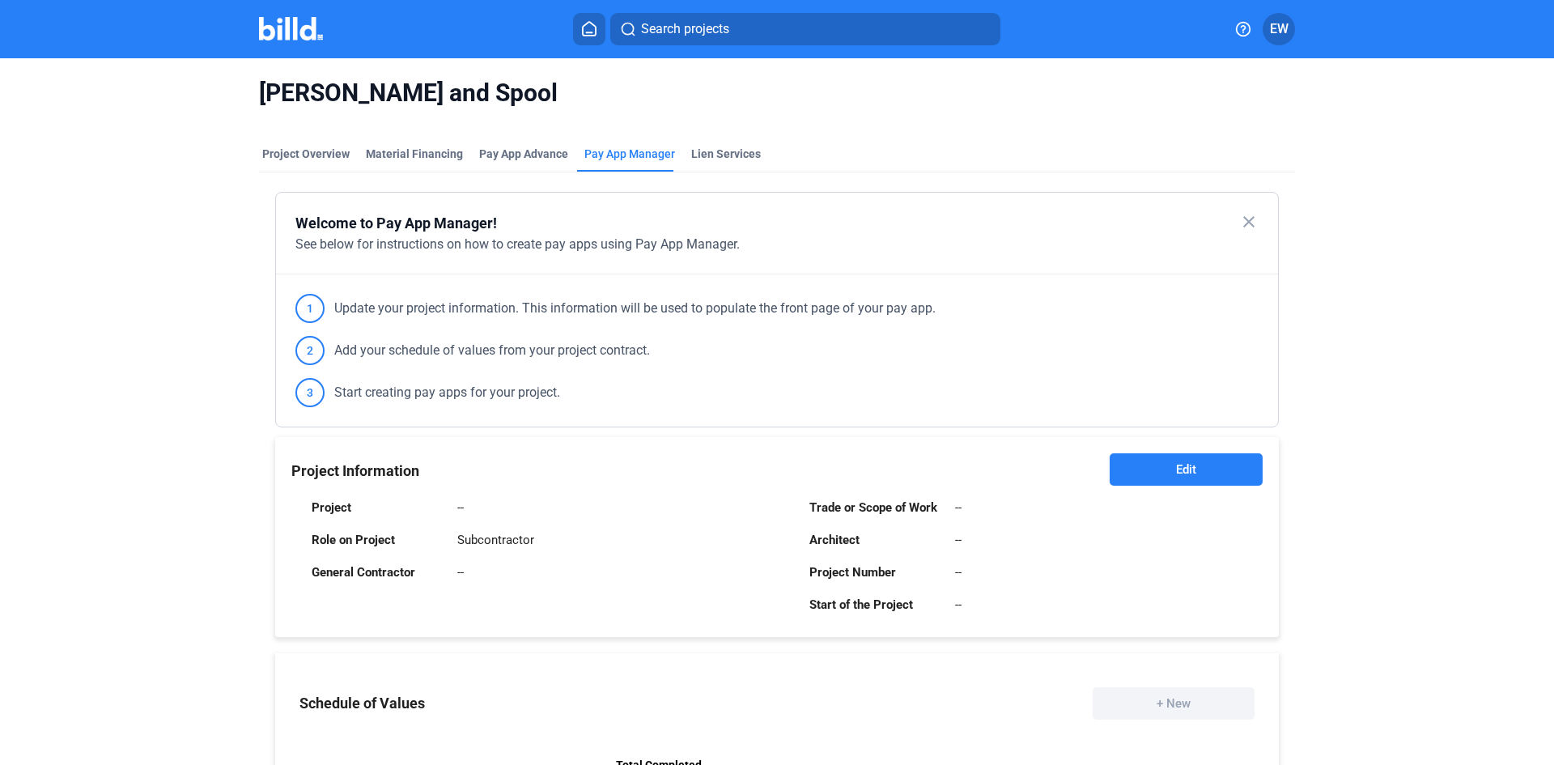
click at [1170, 465] on button "Edit" at bounding box center [1186, 469] width 153 height 32
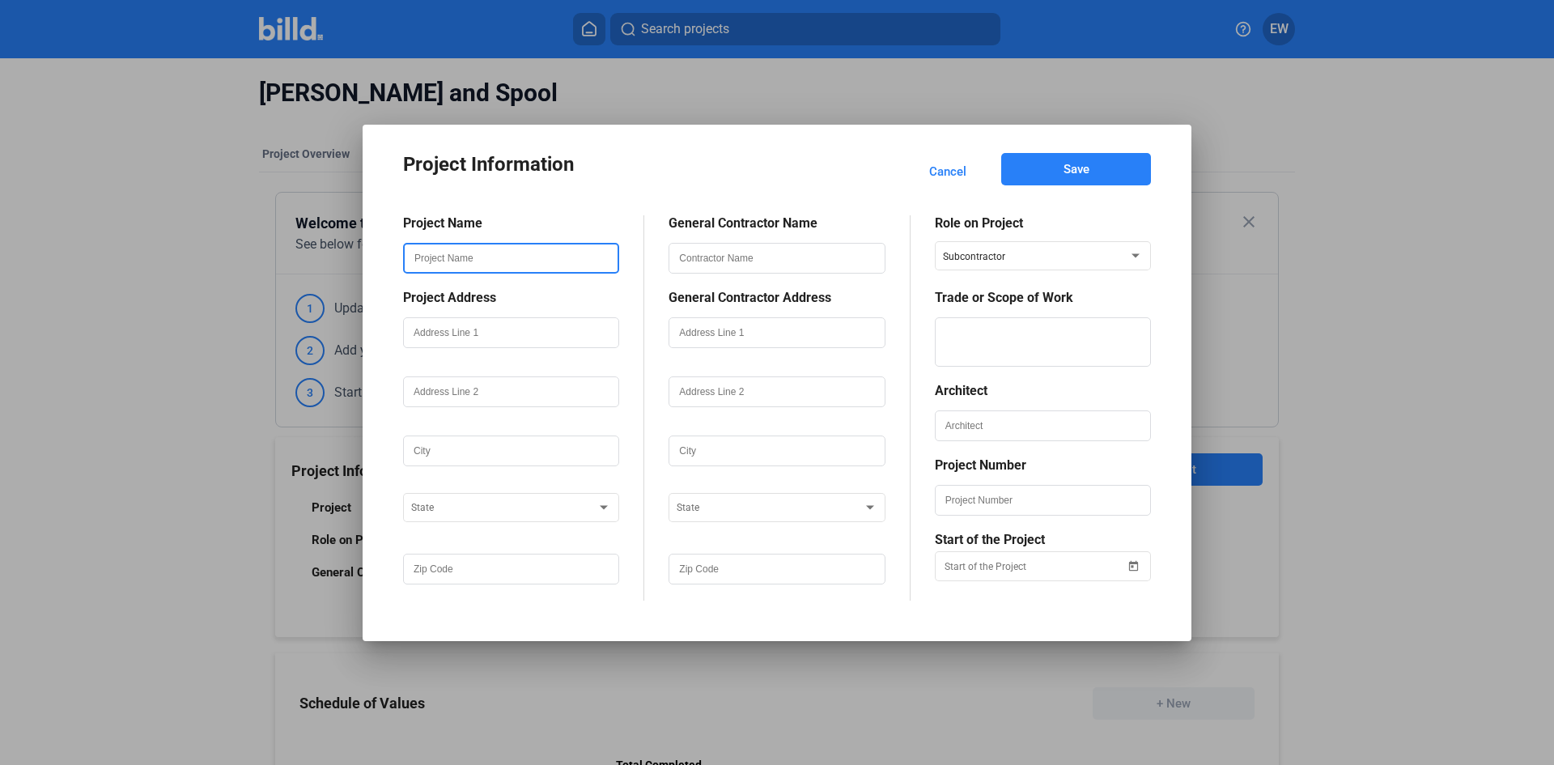
click at [495, 261] on input "text" at bounding box center [511, 258] width 213 height 28
click at [940, 176] on span "Cancel" at bounding box center [947, 172] width 37 height 16
